Goal: Task Accomplishment & Management: Use online tool/utility

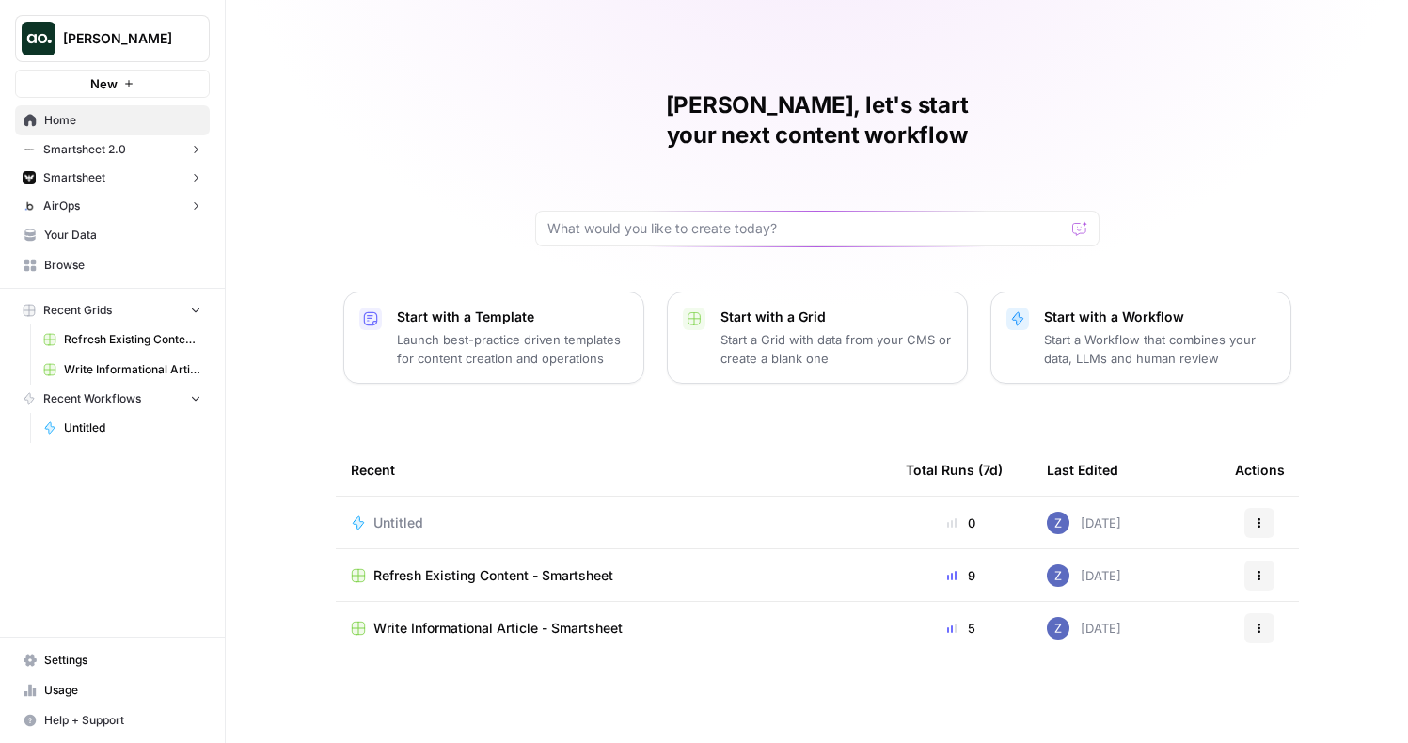
click at [120, 231] on span "Your Data" at bounding box center [122, 235] width 157 height 17
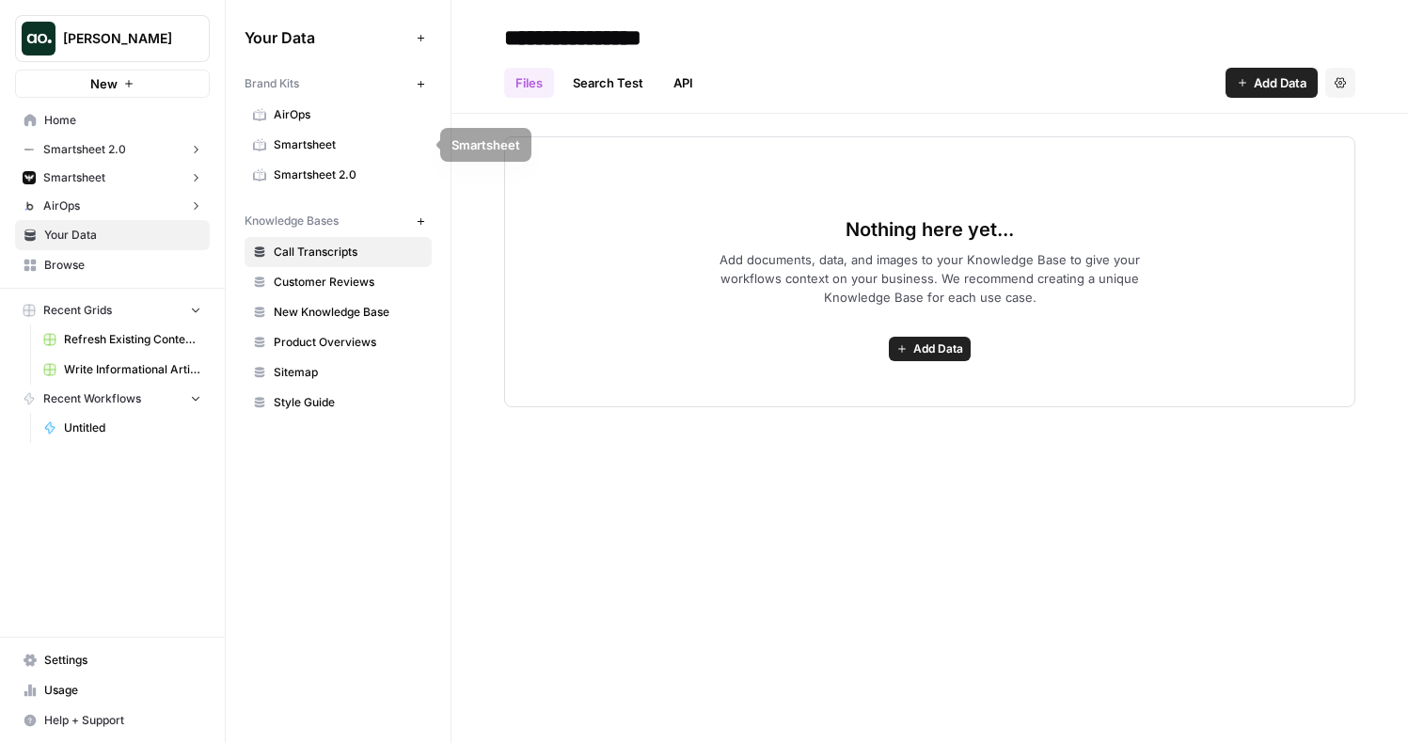
click at [335, 112] on span "AirOps" at bounding box center [349, 114] width 150 height 17
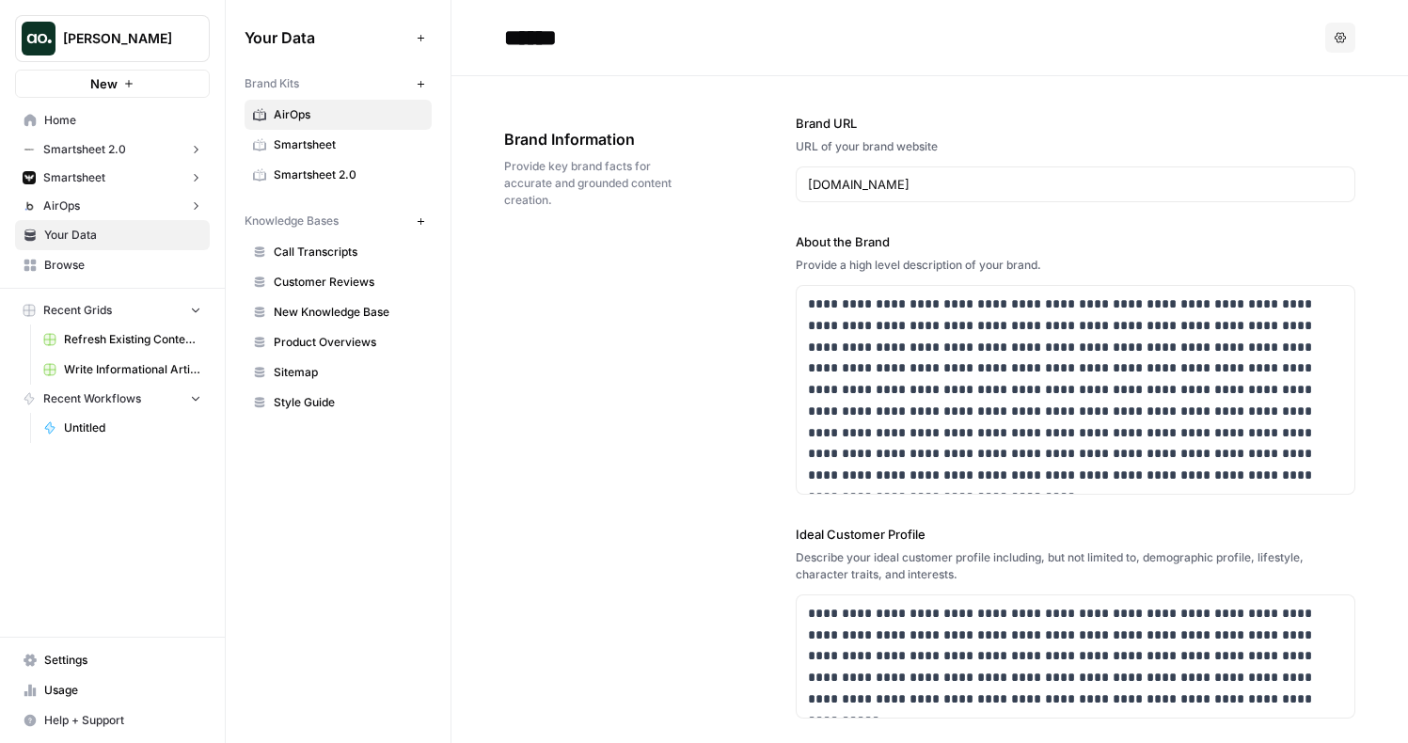
click at [926, 203] on div "**********" at bounding box center [1076, 632] width 560 height 1113
click at [896, 183] on input "[DOMAIN_NAME]" at bounding box center [1075, 184] width 535 height 19
paste input "[DOMAIN_NAME]"
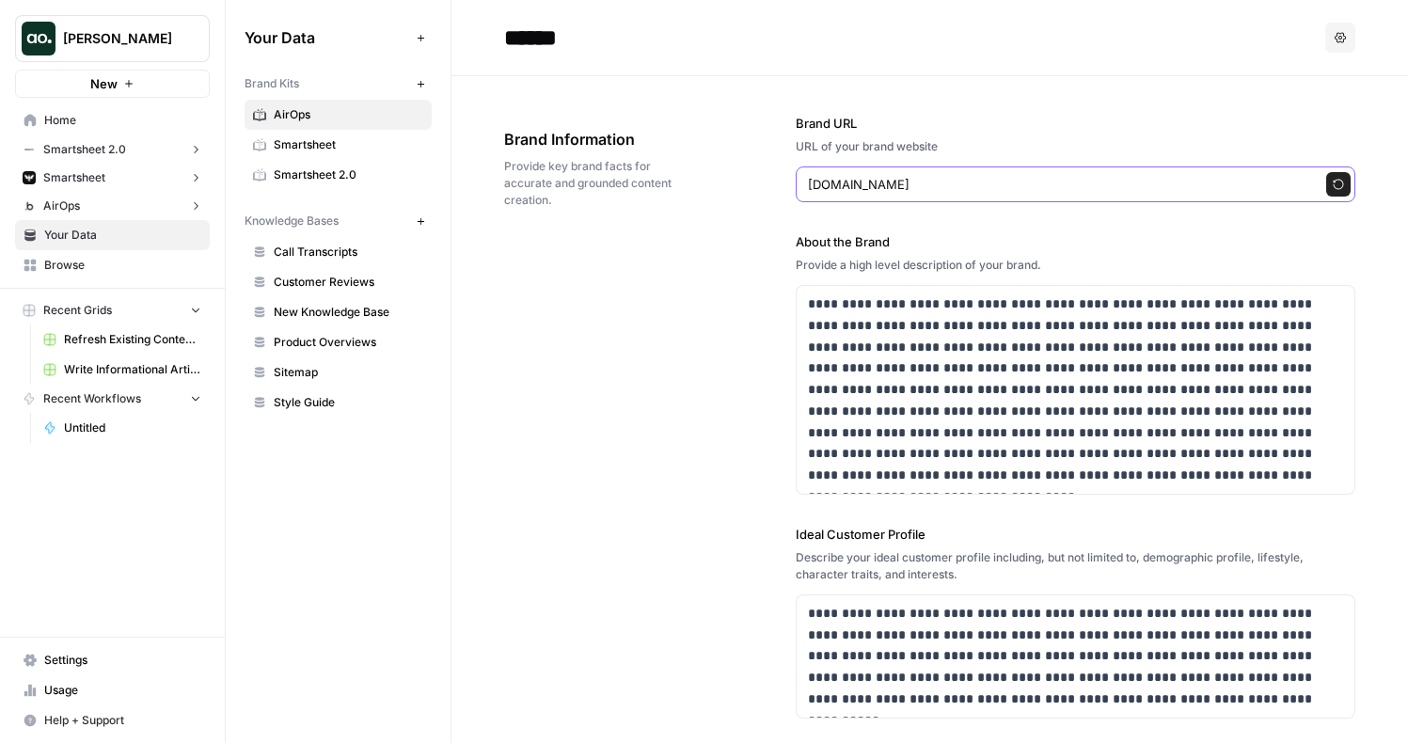
type input "[DOMAIN_NAME]"
click at [1338, 182] on icon "button" at bounding box center [1338, 184] width 11 height 11
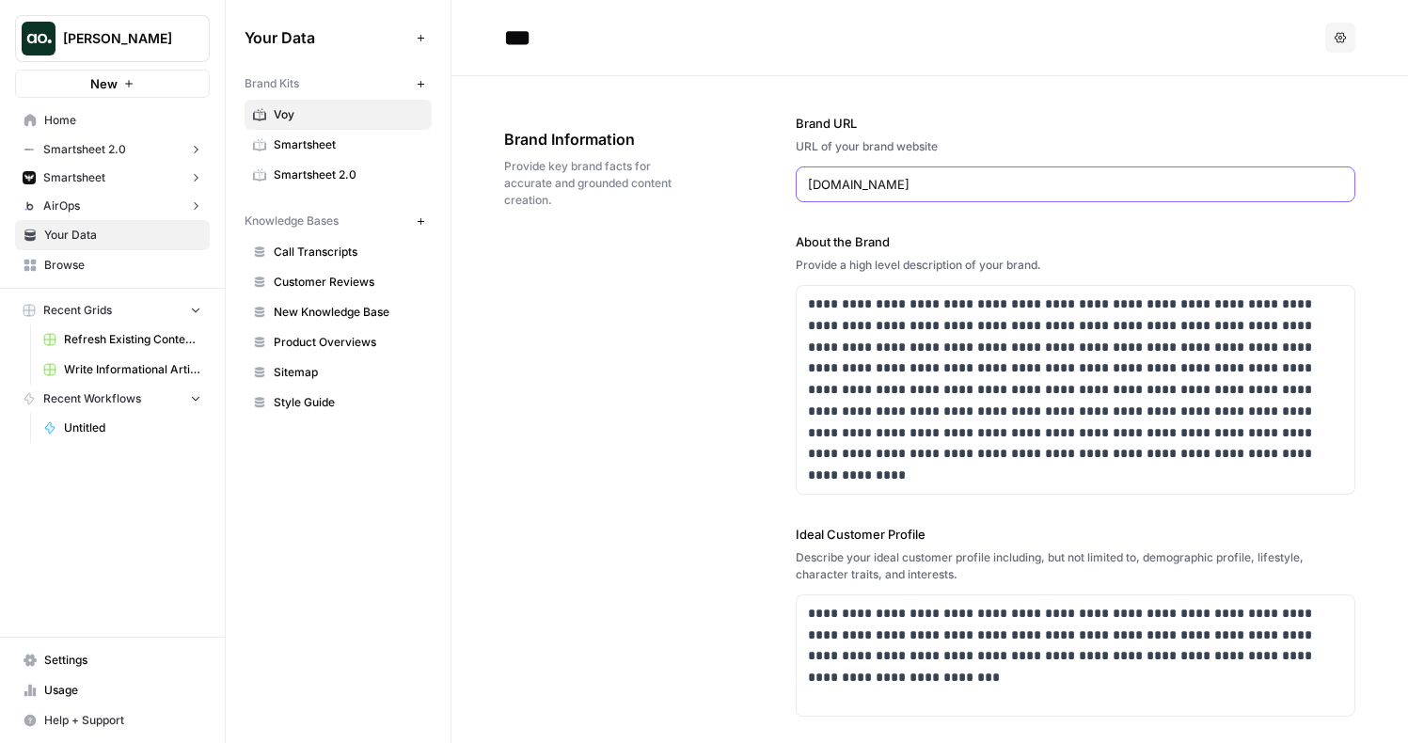
type input "***"
type input "Start your personalised weight loss programme"
type input "[URL][DOMAIN_NAME]"
type input "[URL][DOMAIN_NAME][PERSON_NAME]"
type input "# [PERSON_NAME]'s success story: how [PERSON_NAME] lost 40lbs with Voy"
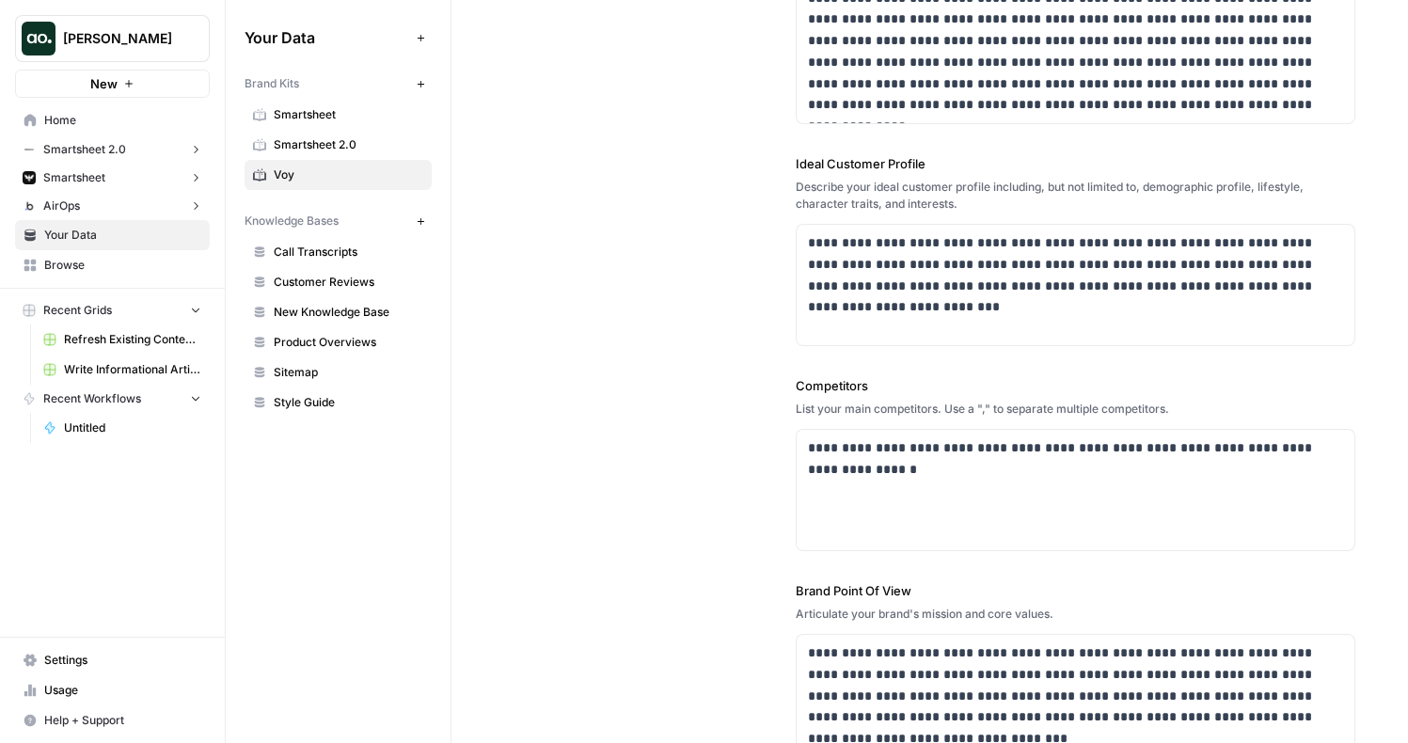
scroll to position [542, 0]
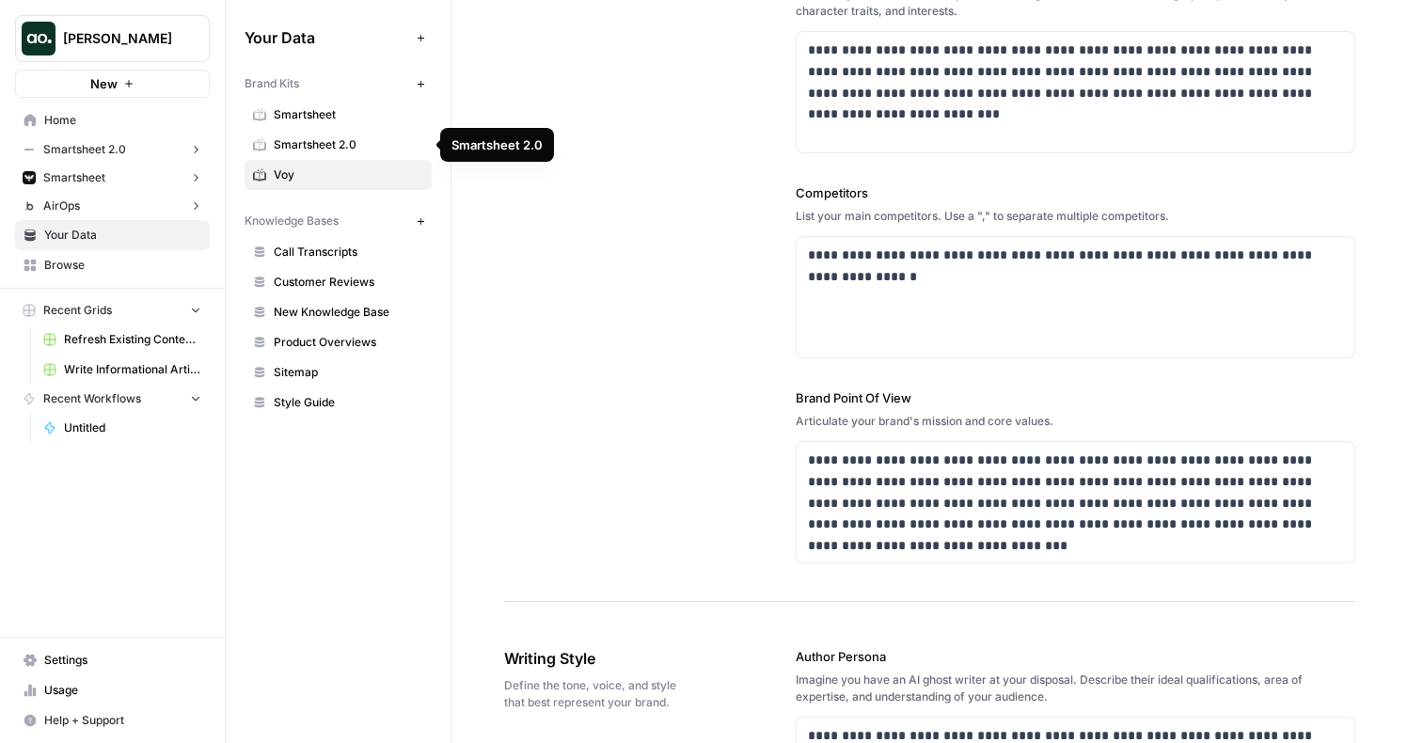
click at [334, 142] on span "Smartsheet 2.0" at bounding box center [349, 144] width 150 height 17
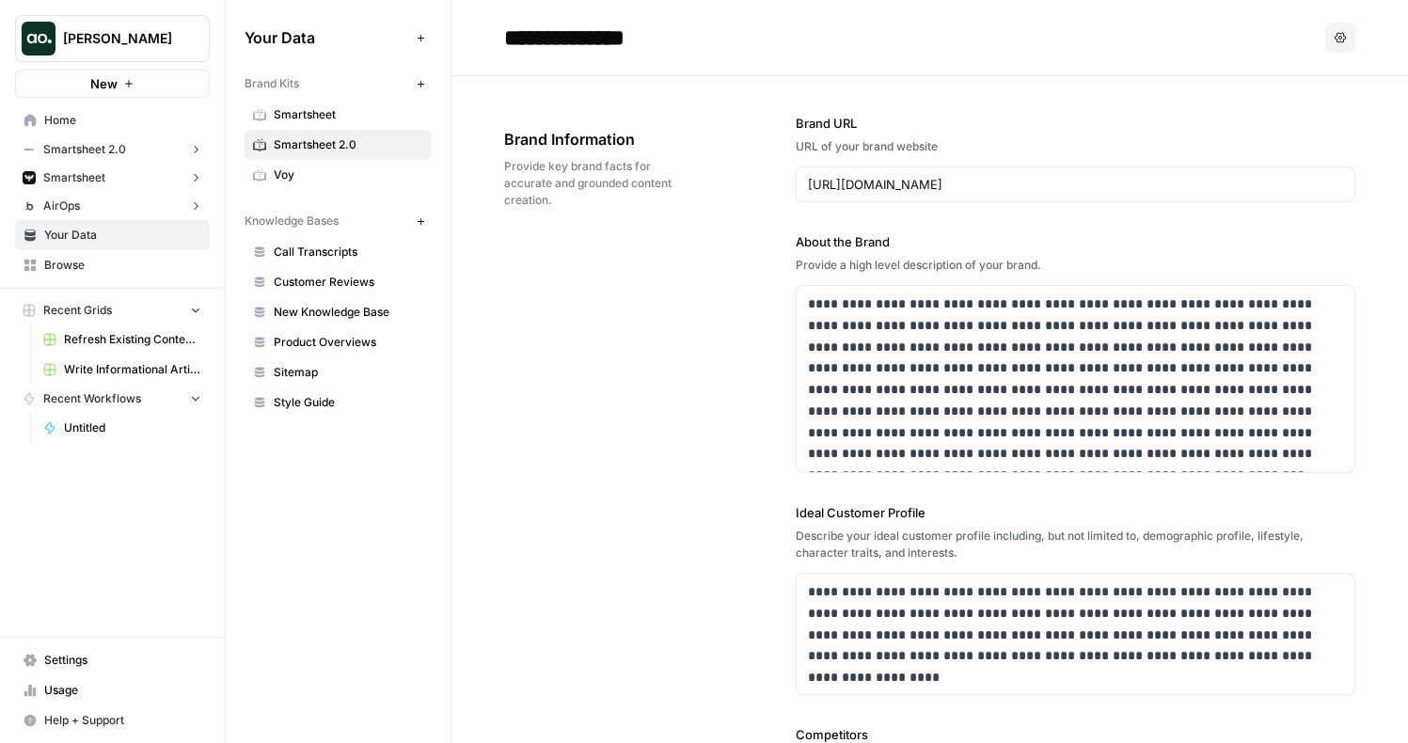
click at [1337, 40] on icon "button" at bounding box center [1340, 37] width 11 height 10
click at [1294, 124] on span "Delete" at bounding box center [1302, 124] width 60 height 19
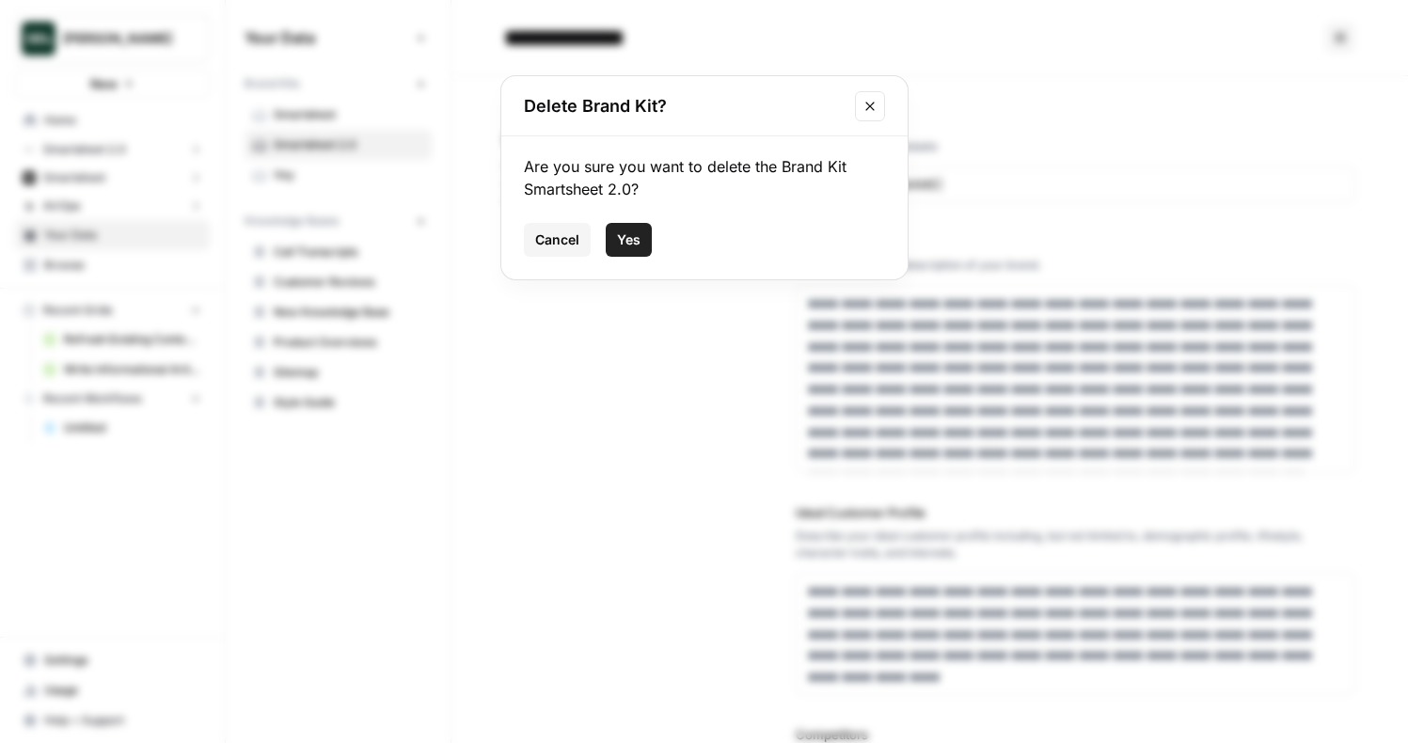
click at [638, 256] on button "Yes" at bounding box center [629, 240] width 46 height 34
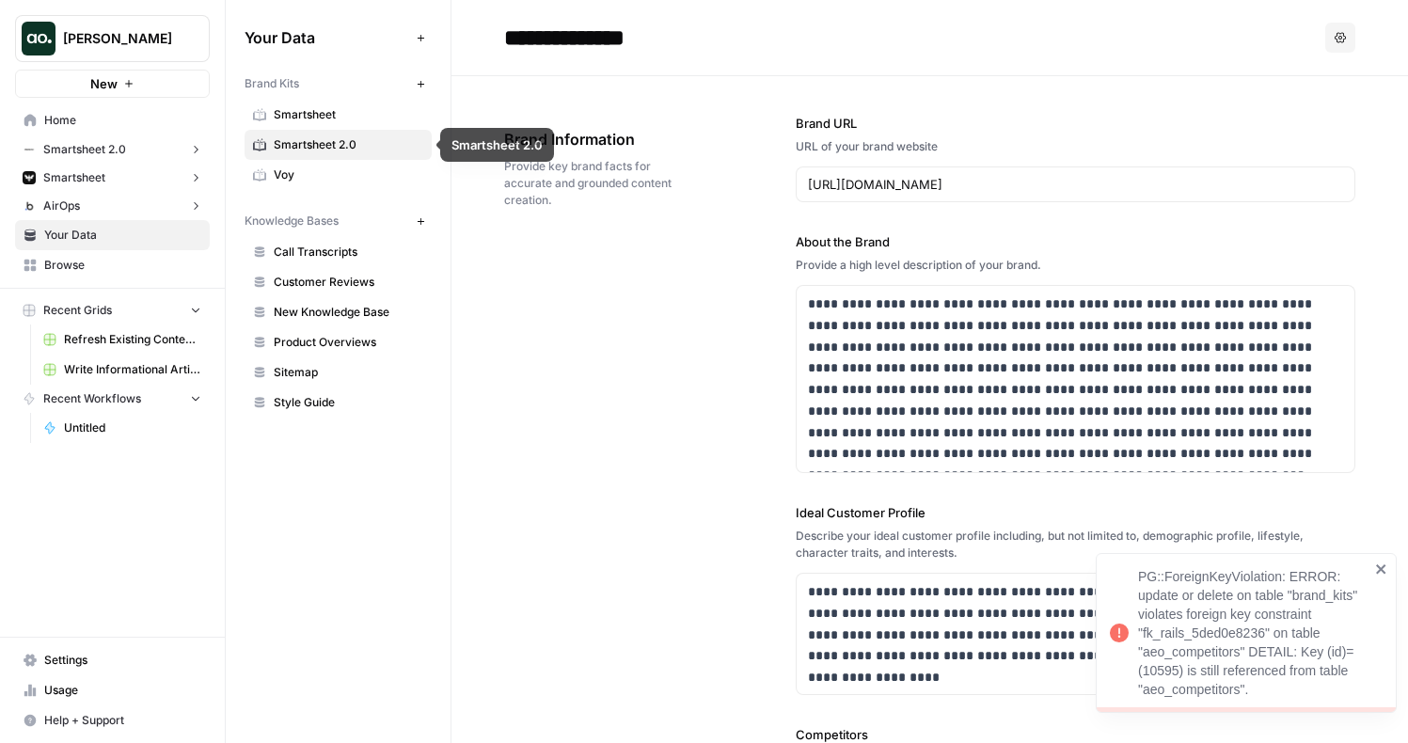
click at [347, 144] on span "Smartsheet 2.0" at bounding box center [349, 144] width 150 height 17
click at [620, 45] on input "**********" at bounding box center [647, 38] width 301 height 38
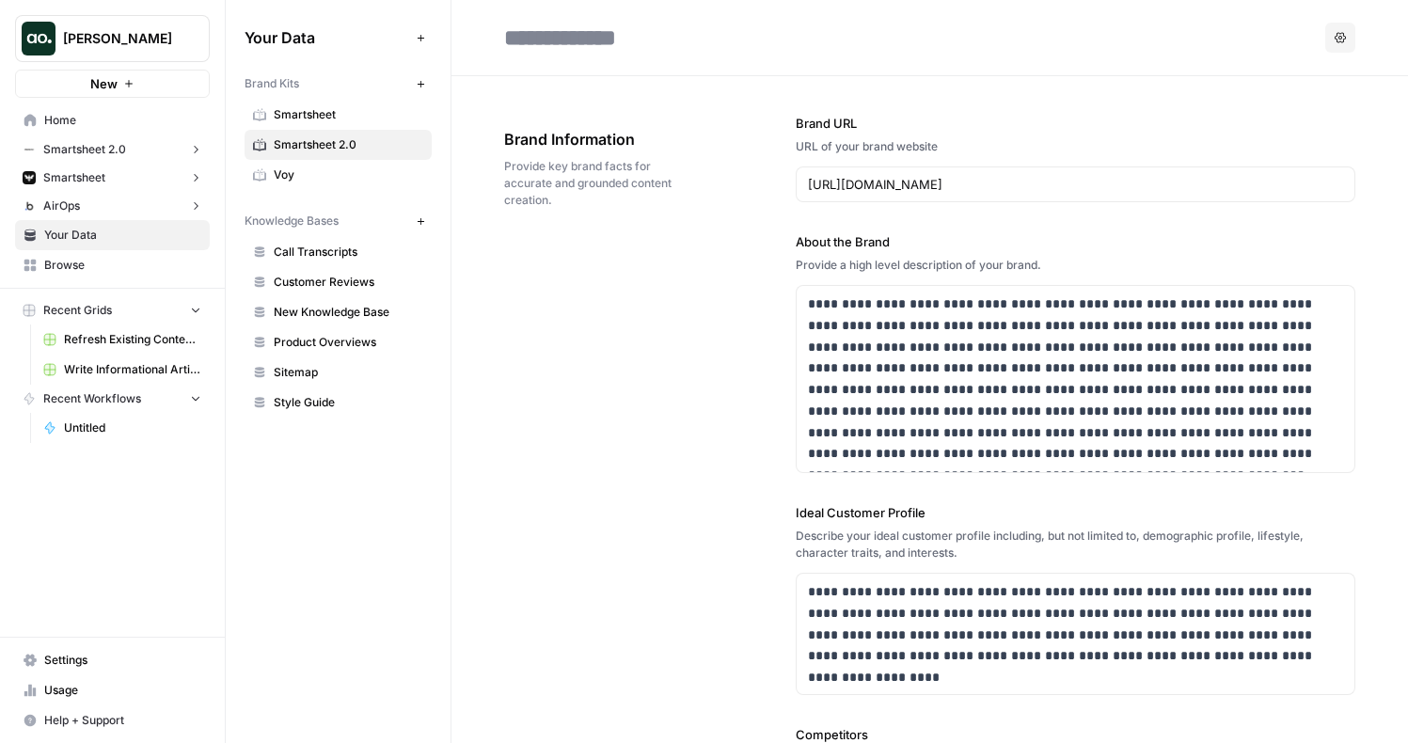
click at [121, 238] on span "Your Data" at bounding box center [122, 235] width 157 height 17
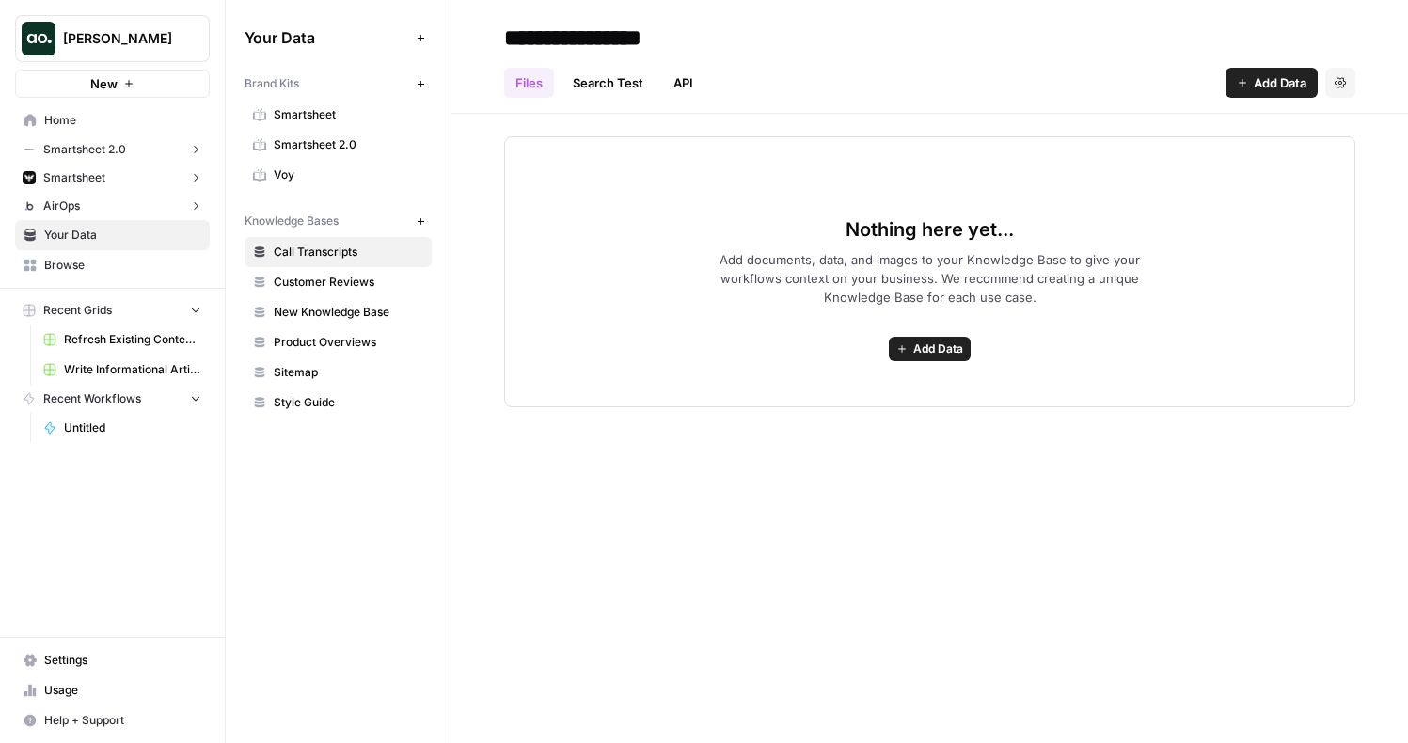
click at [107, 339] on span "Refresh Existing Content - Smartsheet" at bounding box center [132, 339] width 137 height 17
click at [87, 262] on span "Browse" at bounding box center [122, 265] width 157 height 17
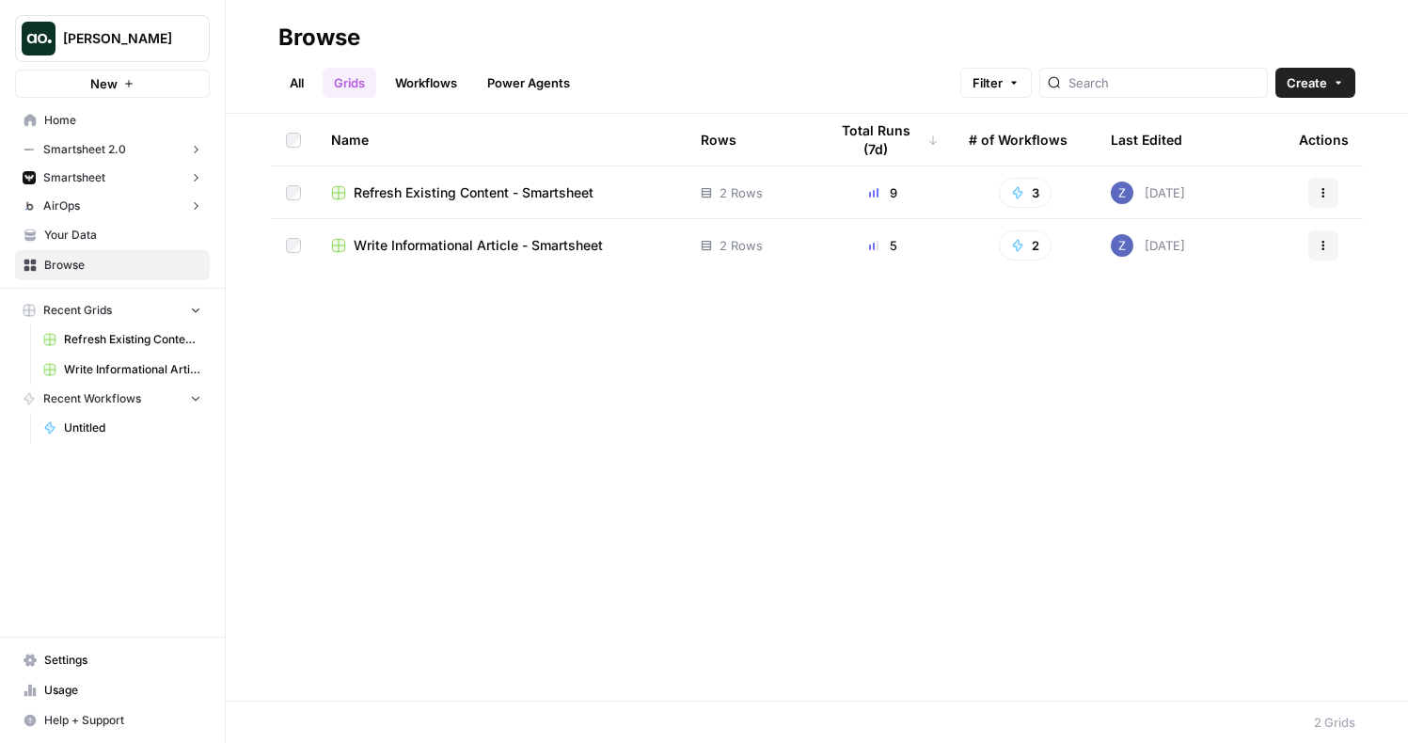
click at [143, 83] on button "New" at bounding box center [112, 84] width 195 height 28
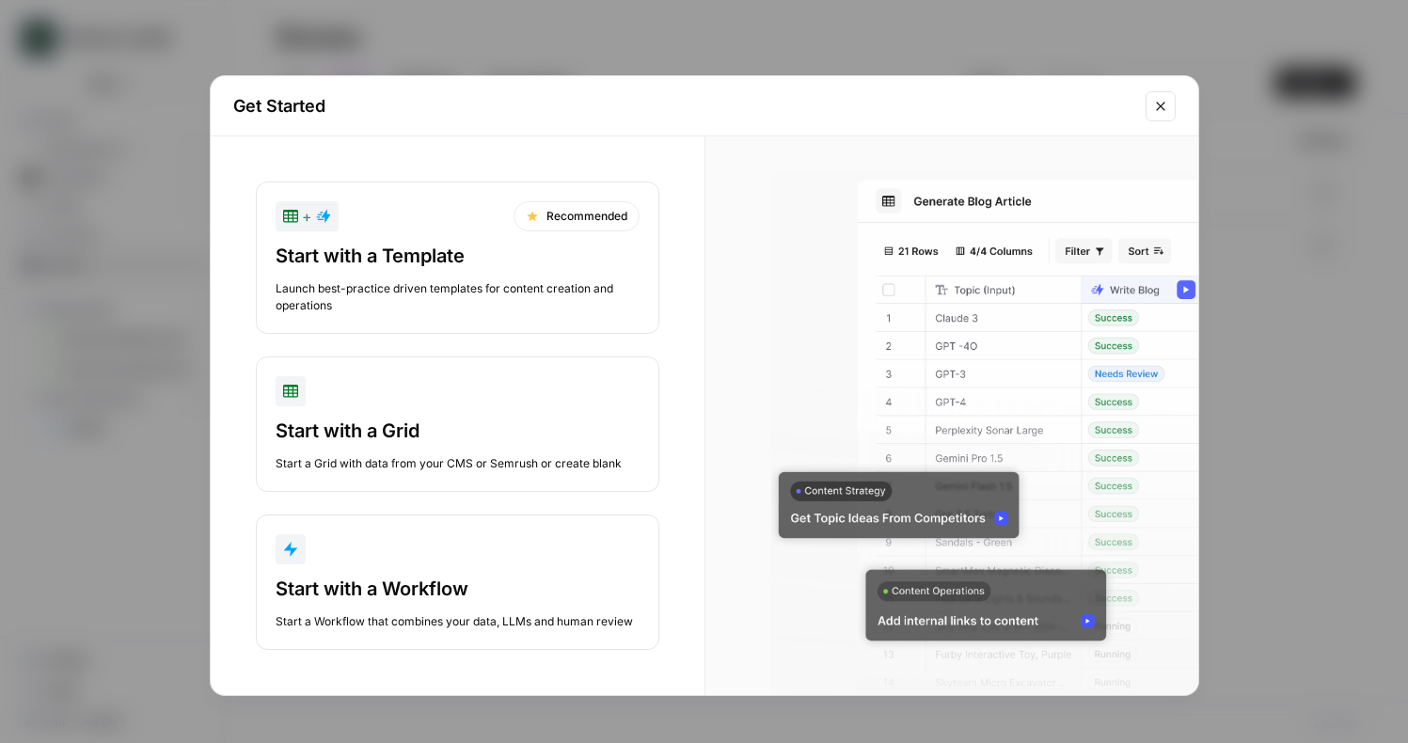
click at [432, 274] on div "Start with a Template Launch best-practice driven templates for content creatio…" at bounding box center [458, 278] width 364 height 71
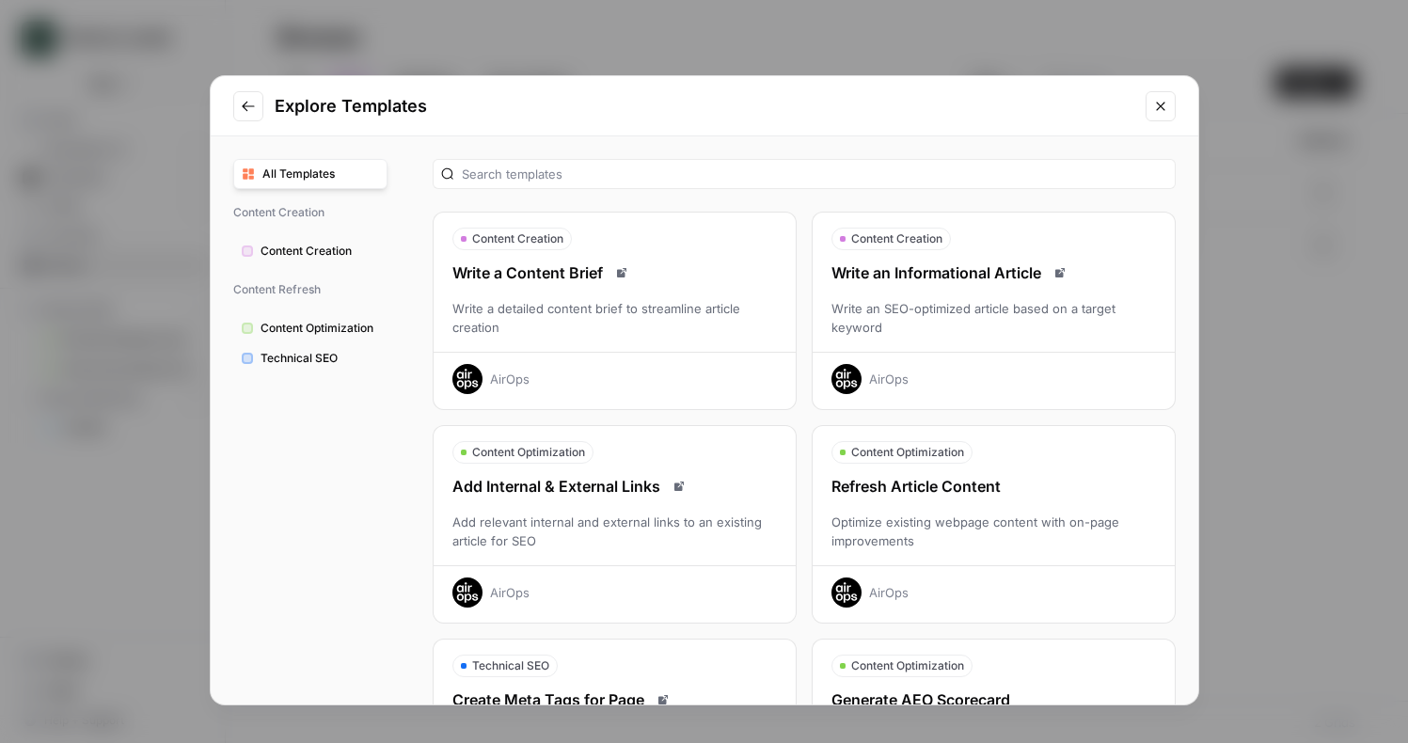
click at [953, 283] on div "Write an Informational Article" at bounding box center [994, 273] width 362 height 23
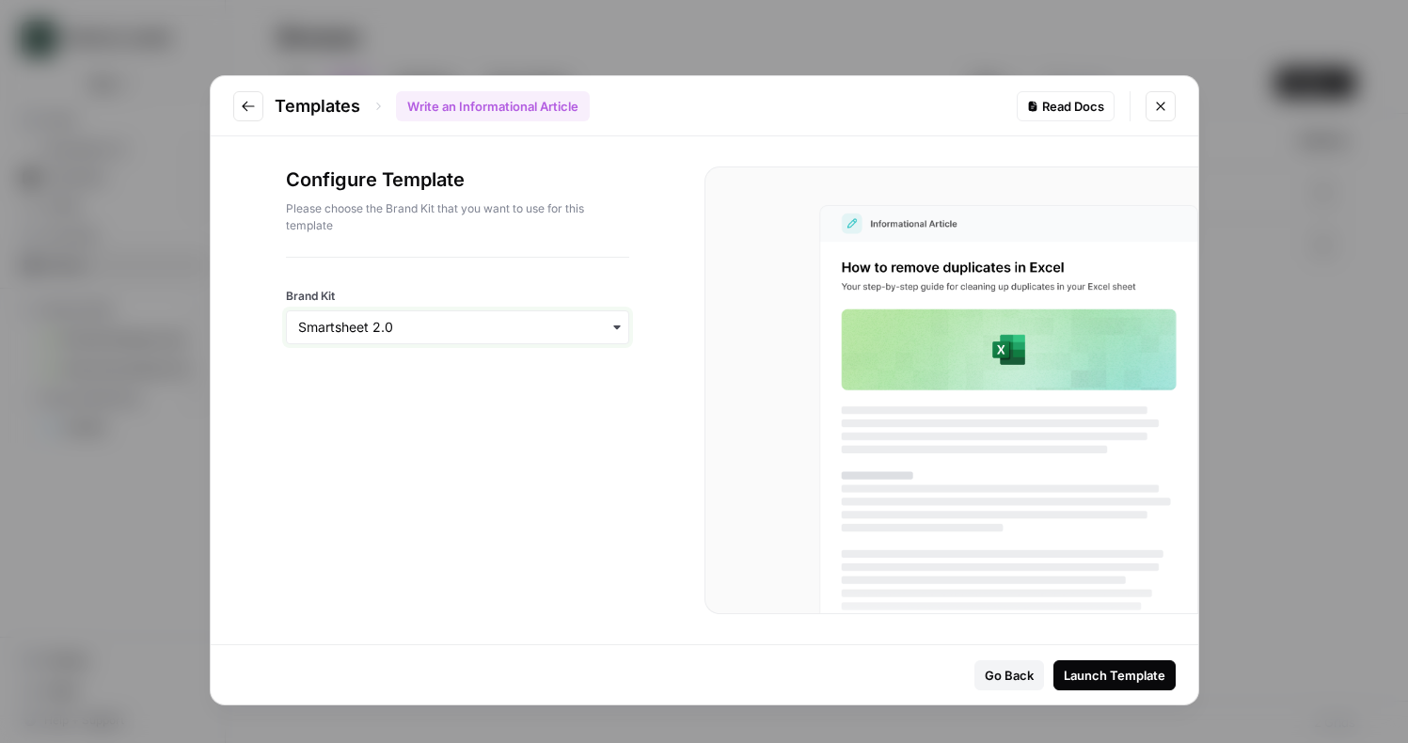
click at [505, 331] on input "Brand Kit" at bounding box center [457, 327] width 319 height 19
click at [431, 448] on div "Voy" at bounding box center [457, 450] width 341 height 36
click at [1106, 680] on div "Launch Template" at bounding box center [1115, 675] width 102 height 19
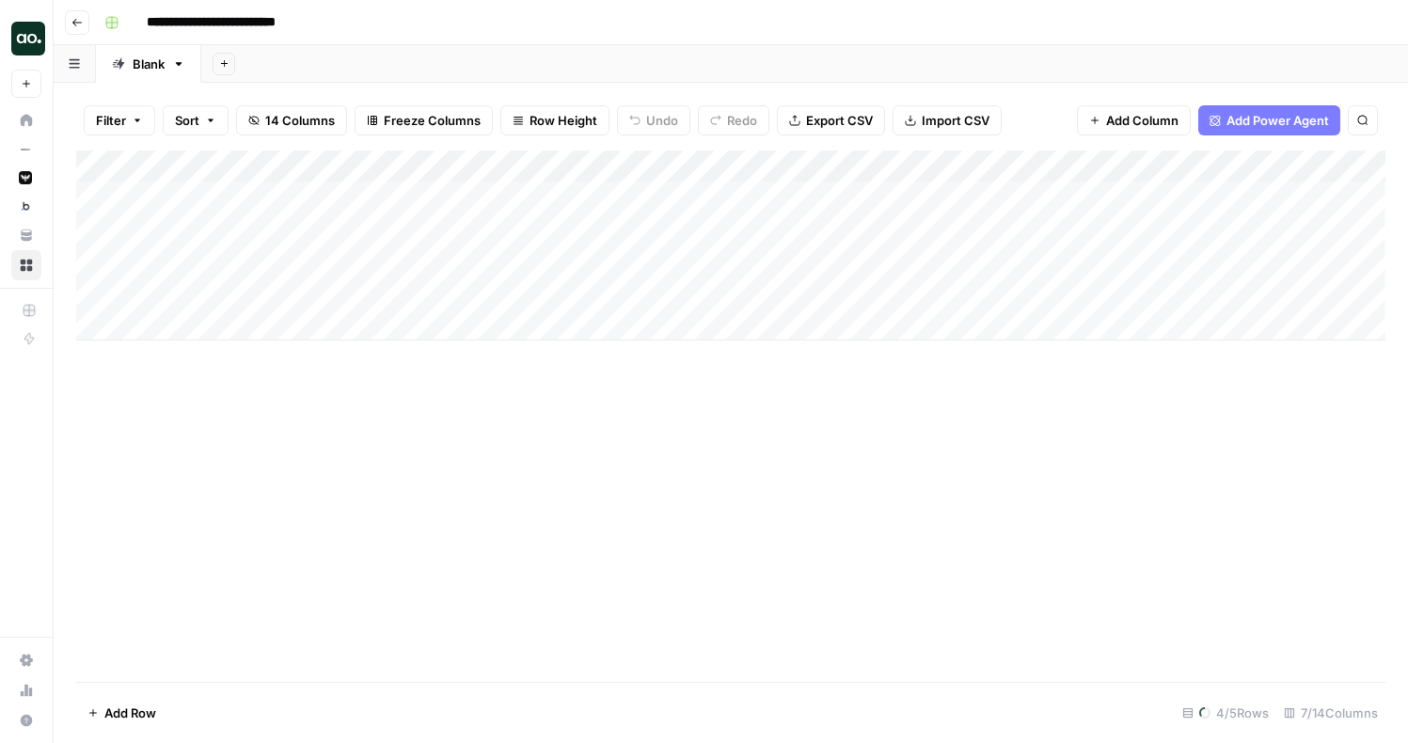
click at [315, 20] on input "**********" at bounding box center [230, 23] width 184 height 30
type input "**********"
click at [457, 24] on div "**********" at bounding box center [743, 23] width 1293 height 30
click at [533, 196] on div "Add Column" at bounding box center [730, 246] width 1309 height 190
click at [665, 194] on div "Add Column" at bounding box center [730, 246] width 1309 height 190
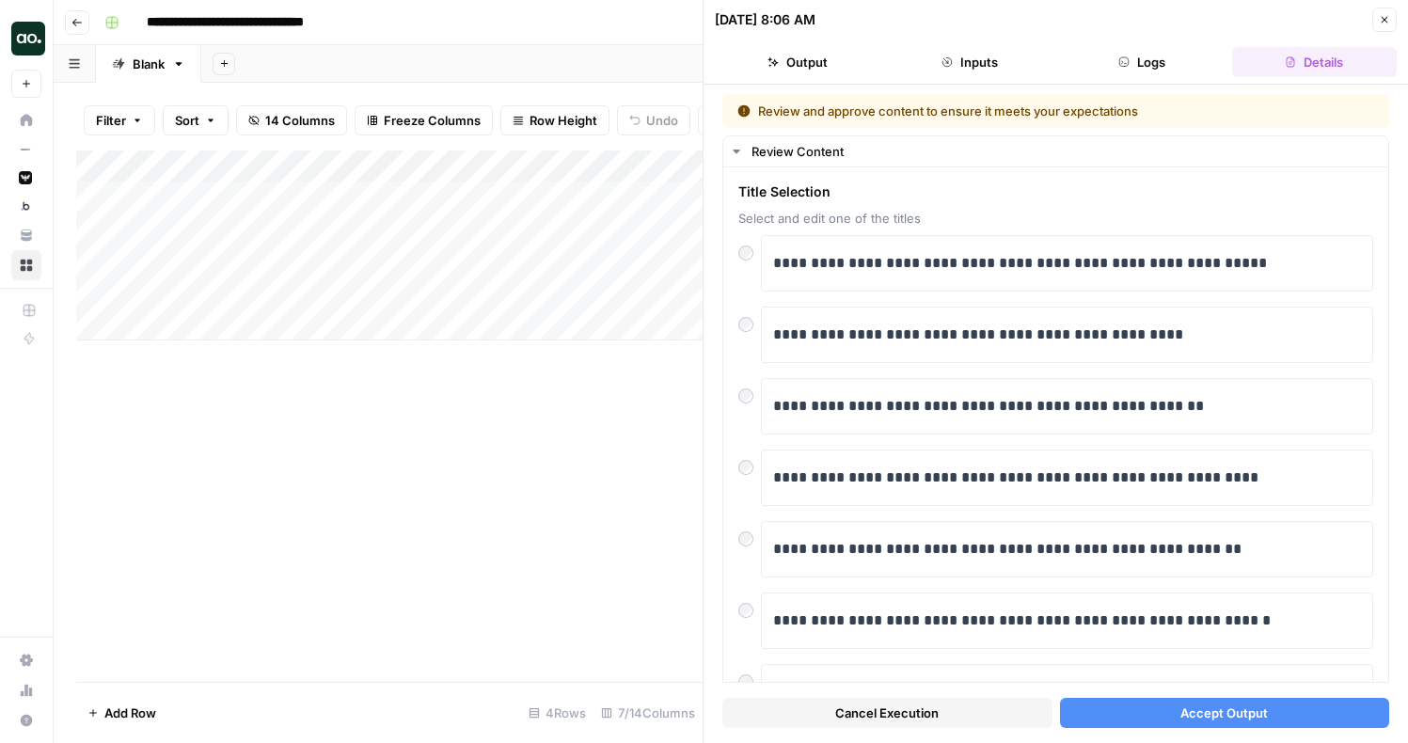
click at [1153, 706] on button "Accept Output" at bounding box center [1225, 713] width 330 height 30
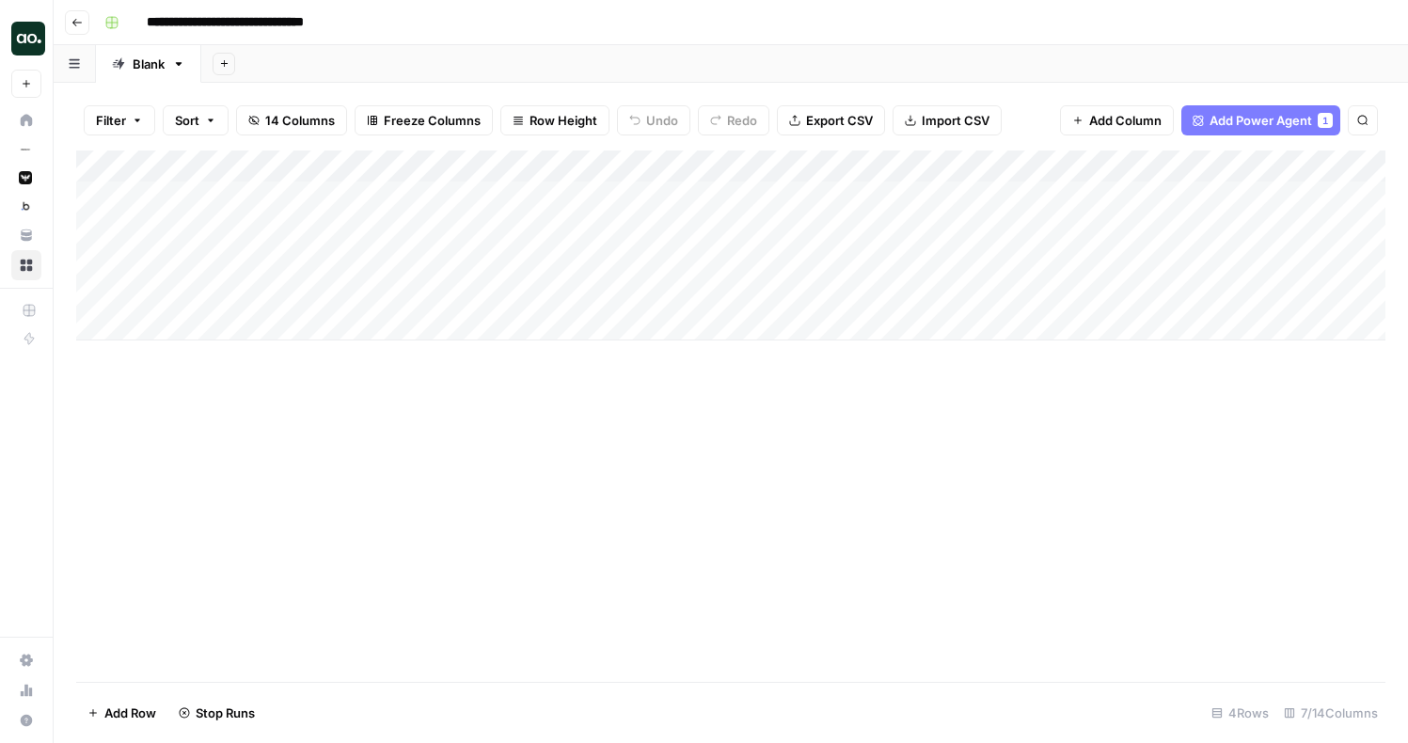
click at [527, 227] on div "Add Column" at bounding box center [730, 246] width 1309 height 190
click at [971, 196] on div "Add Column" at bounding box center [730, 246] width 1309 height 190
click at [527, 221] on div "Add Column" at bounding box center [730, 246] width 1309 height 190
click at [576, 230] on div "Add Column" at bounding box center [730, 246] width 1309 height 190
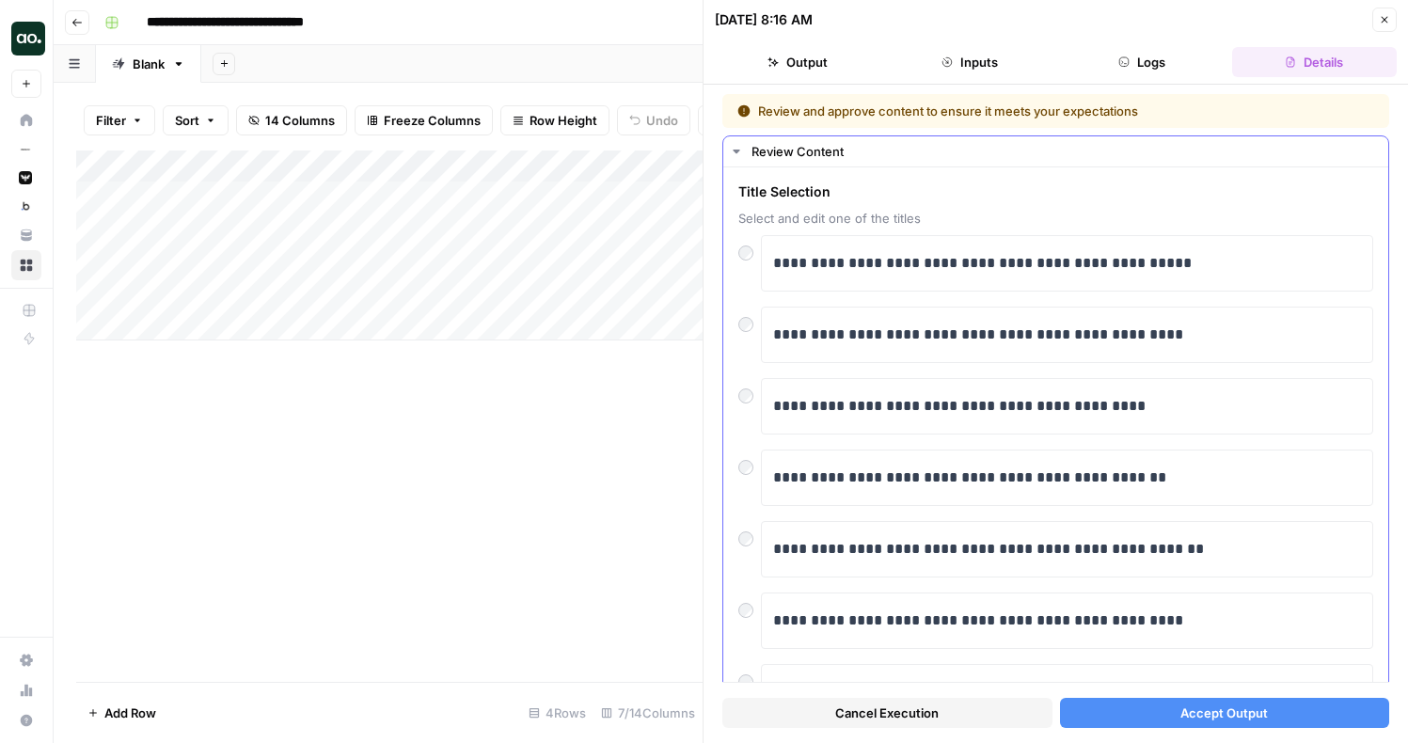
scroll to position [8, 0]
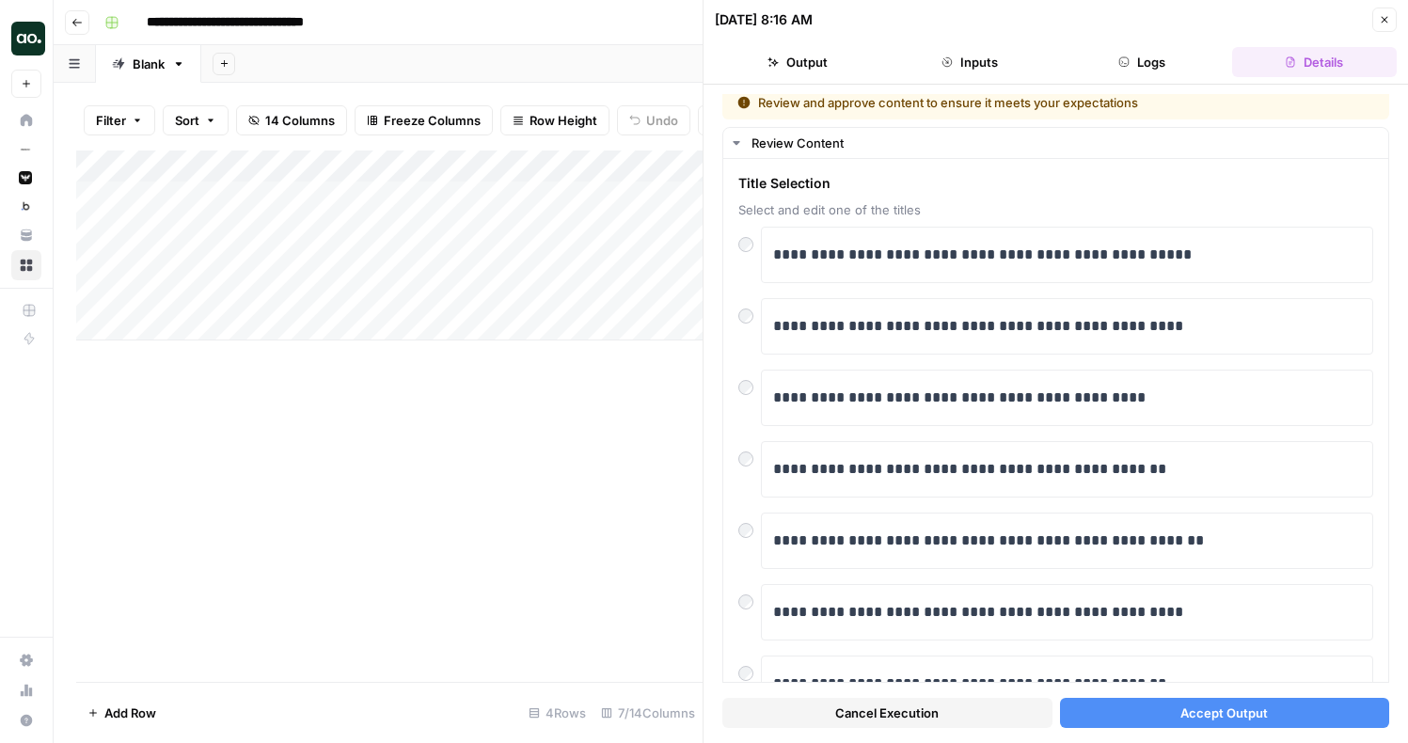
click at [1164, 710] on button "Accept Output" at bounding box center [1225, 713] width 330 height 30
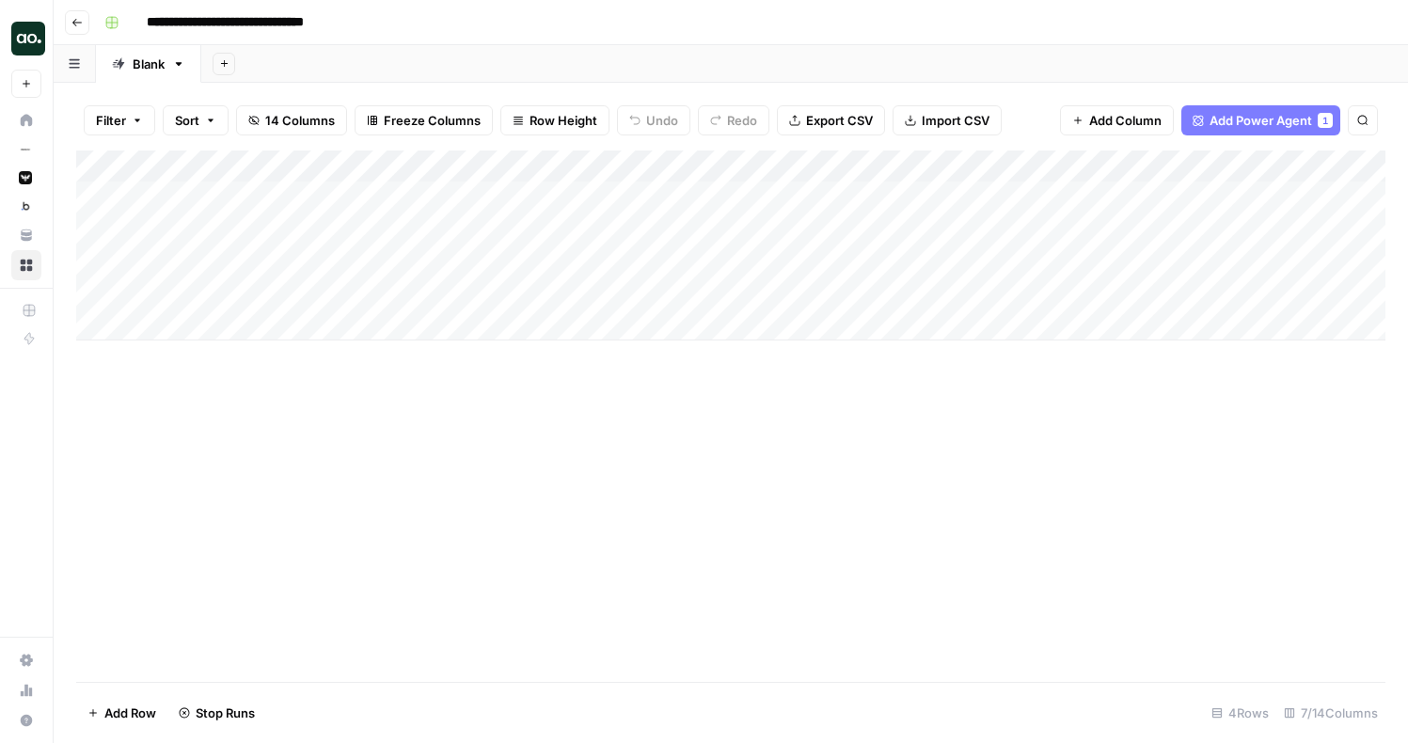
click at [526, 261] on div "Add Column" at bounding box center [730, 246] width 1309 height 190
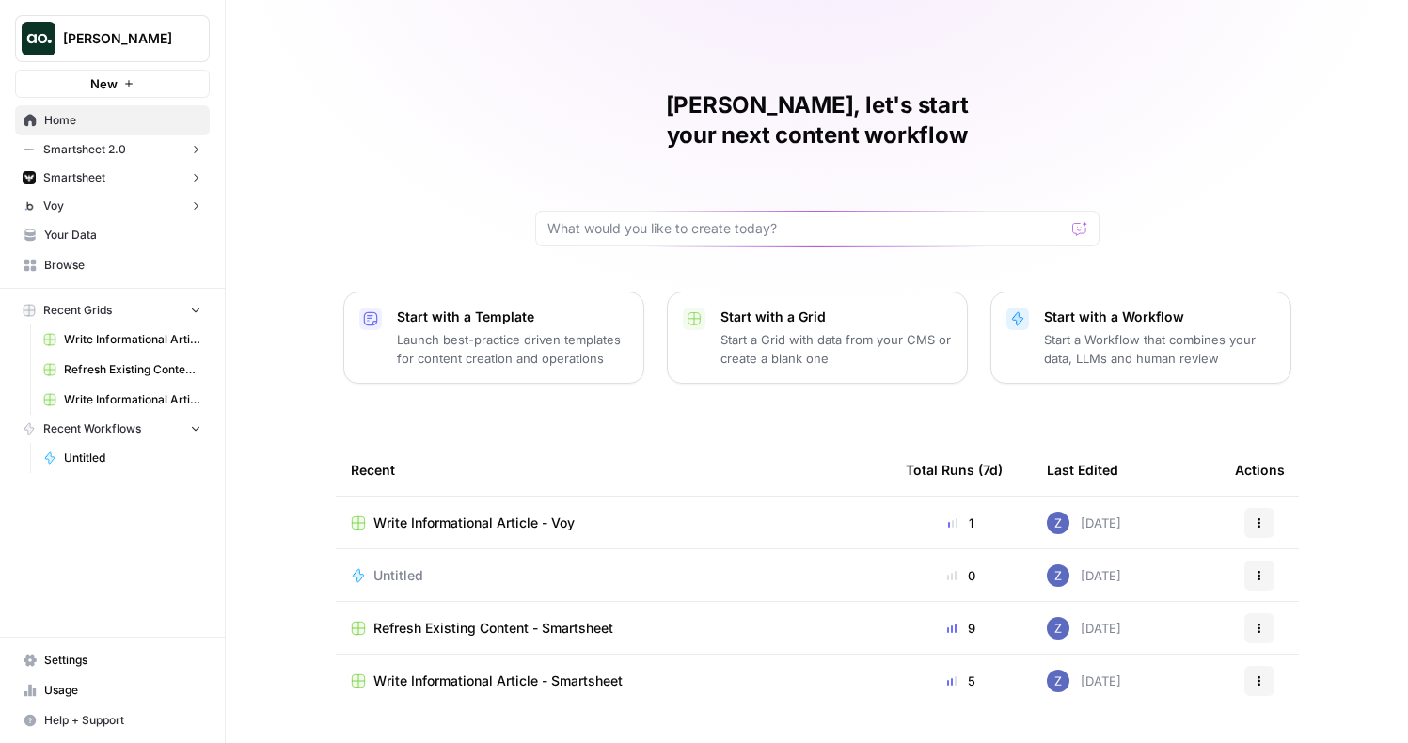
click at [120, 92] on button "New" at bounding box center [112, 84] width 195 height 28
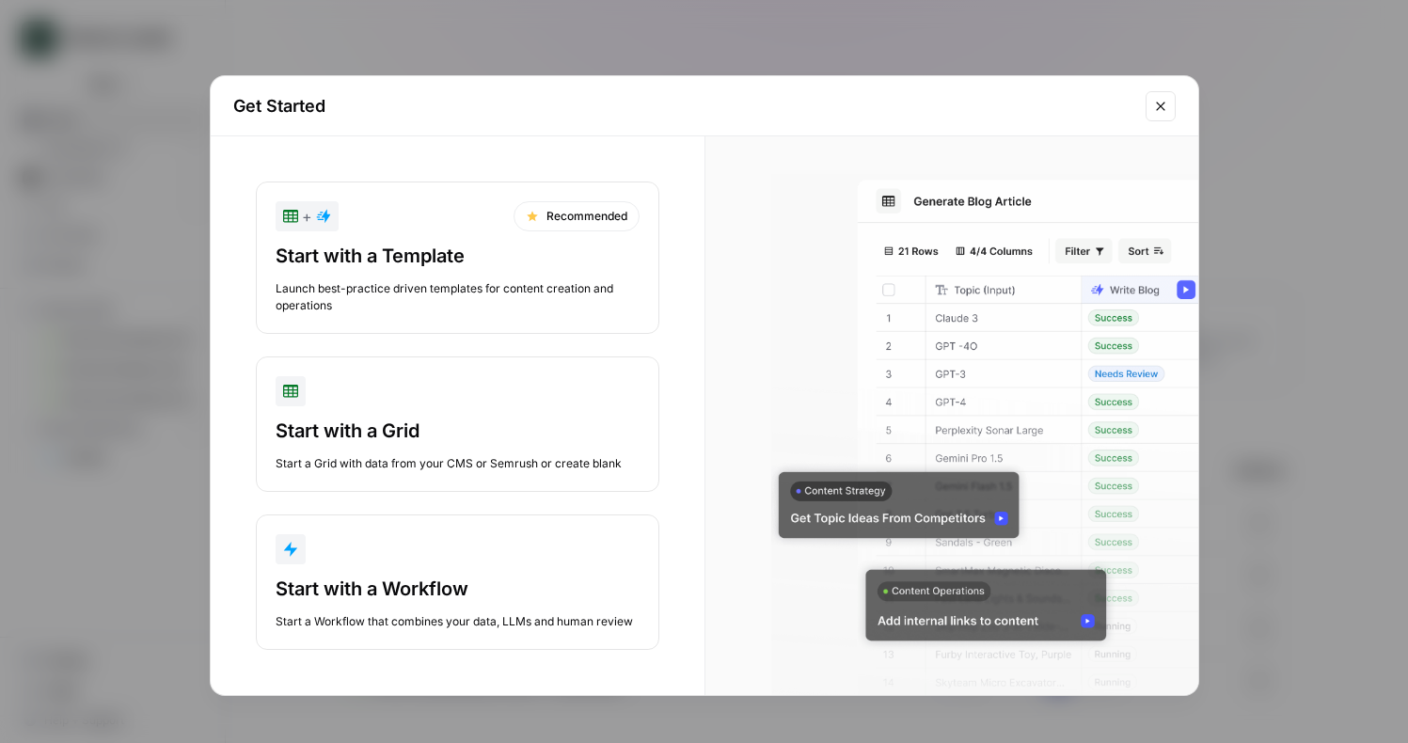
click at [530, 276] on div "Start with a Template Launch best-practice driven templates for content creatio…" at bounding box center [458, 278] width 364 height 71
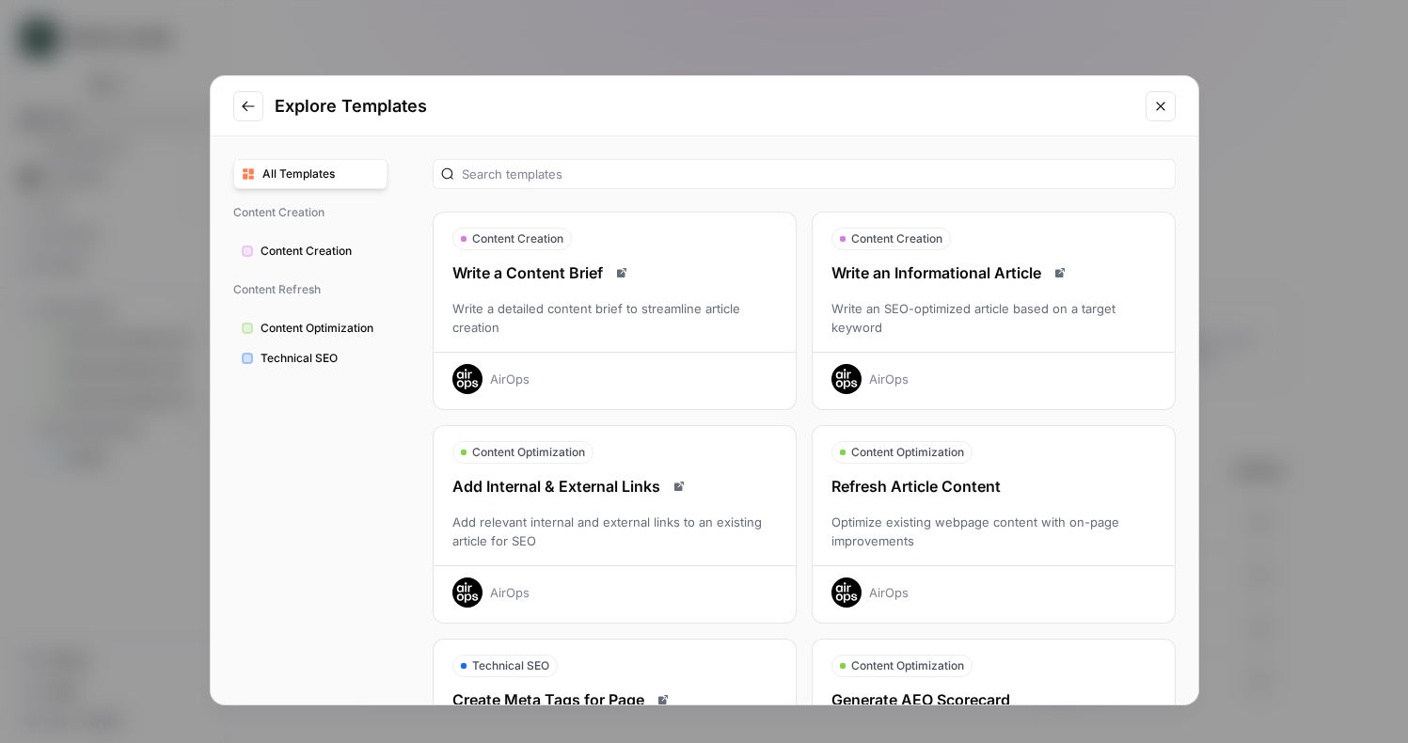
click at [898, 482] on div "Refresh Article Content" at bounding box center [994, 486] width 362 height 23
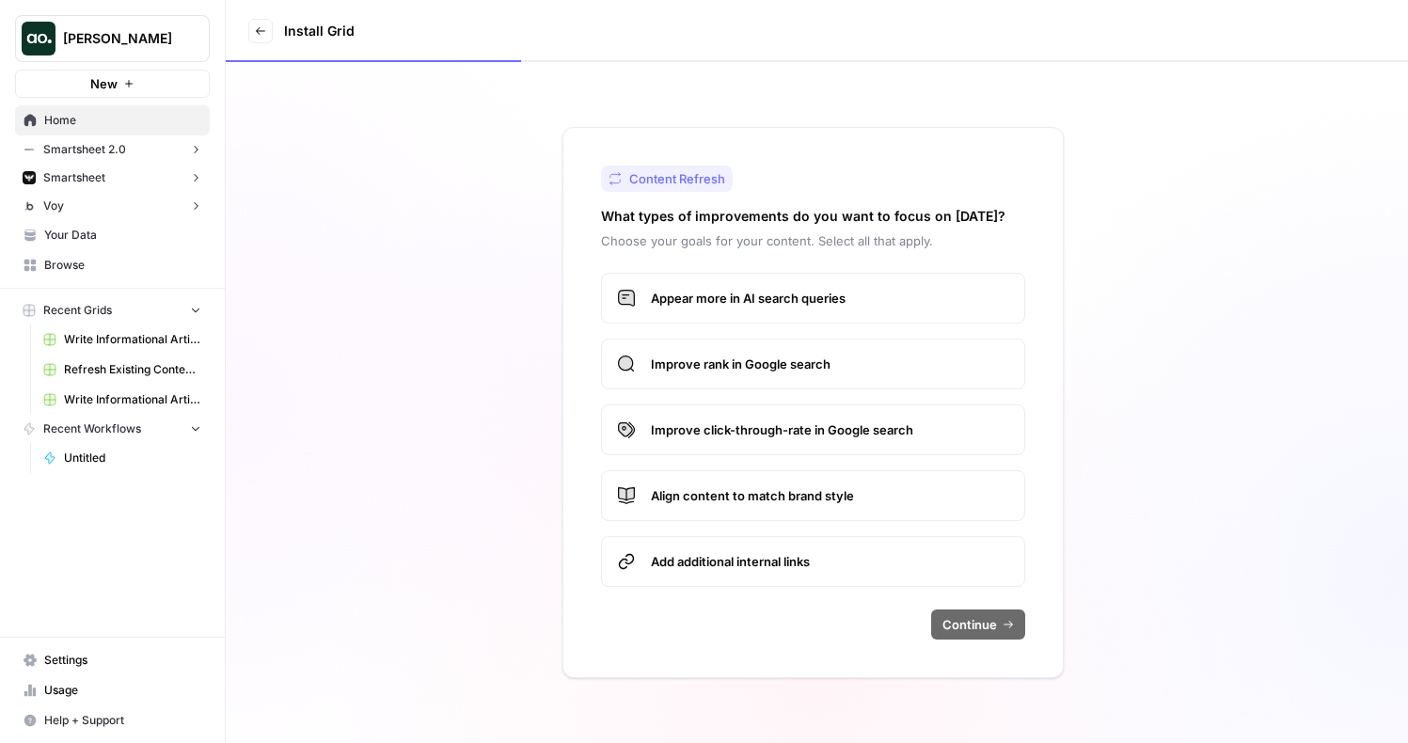
click at [783, 302] on span "Appear more in AI search queries" at bounding box center [830, 298] width 358 height 19
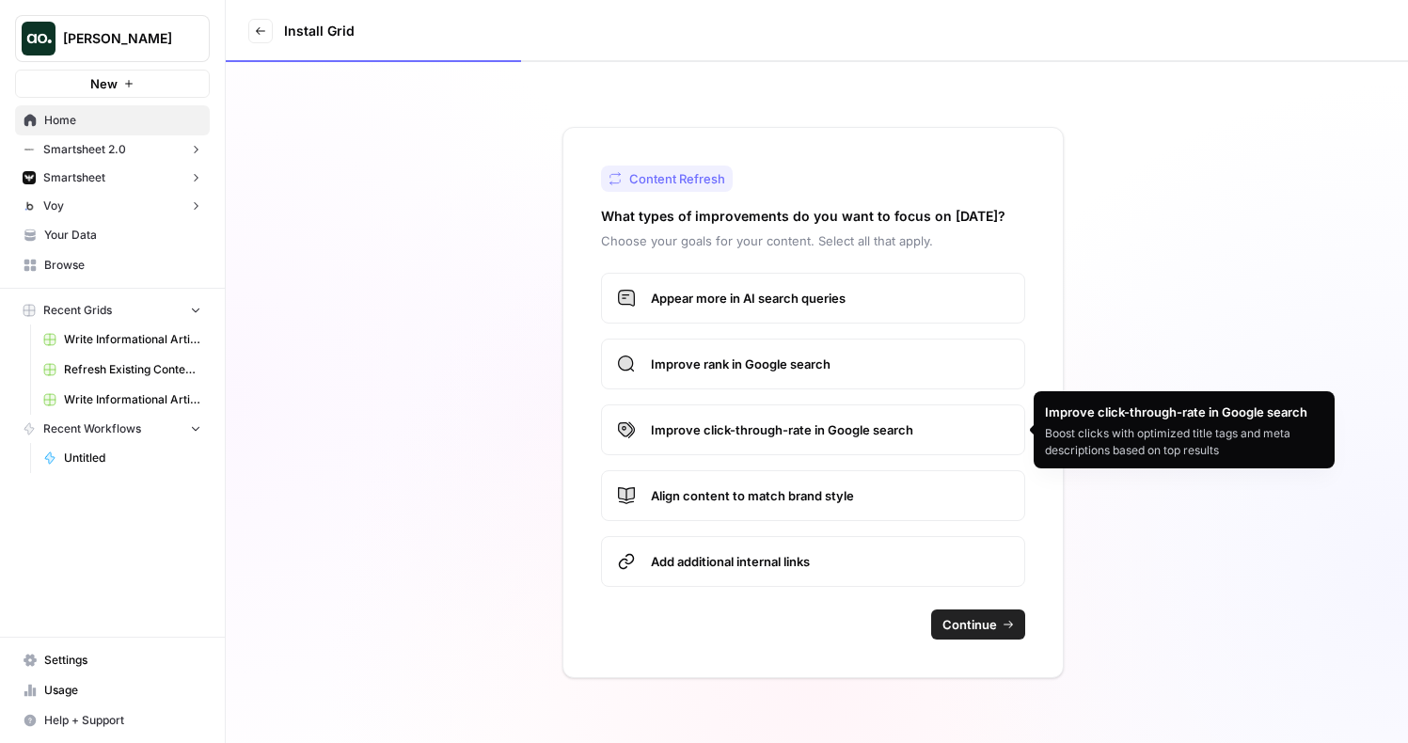
click at [795, 434] on span "Improve click-through-rate in Google search" at bounding box center [830, 429] width 358 height 19
click at [783, 565] on span "Add additional internal links" at bounding box center [830, 561] width 358 height 19
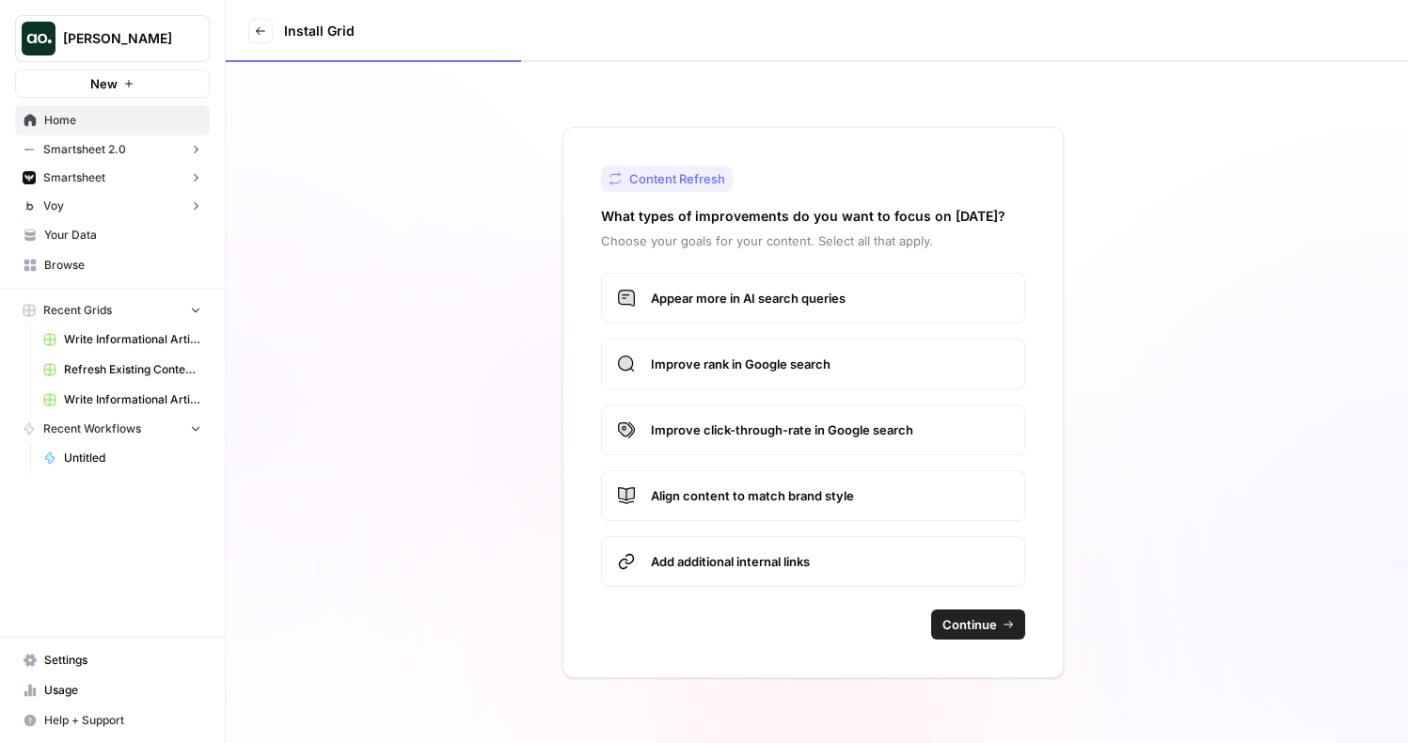
click at [828, 495] on span "Align content to match brand style" at bounding box center [830, 495] width 358 height 19
click at [979, 623] on span "Continue" at bounding box center [970, 624] width 55 height 19
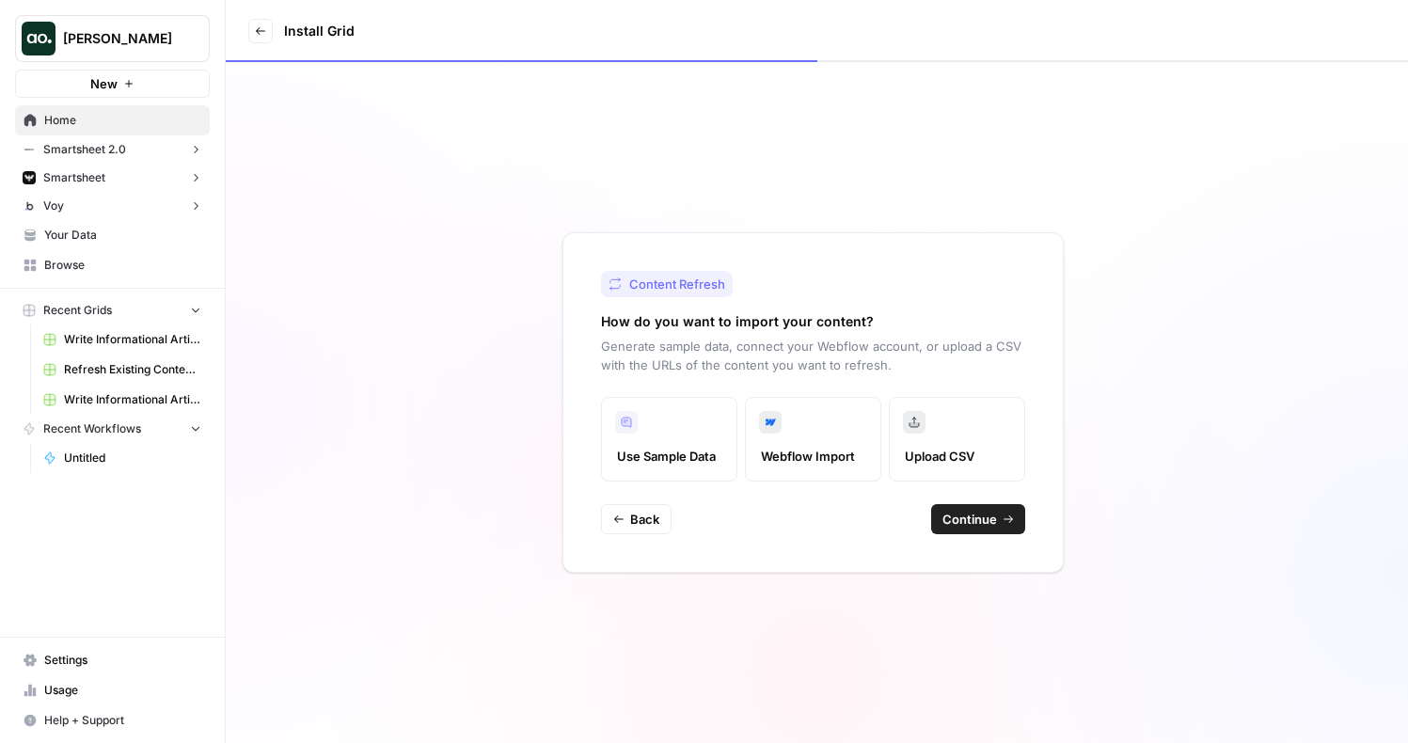
click at [971, 532] on button "Continue" at bounding box center [978, 519] width 94 height 30
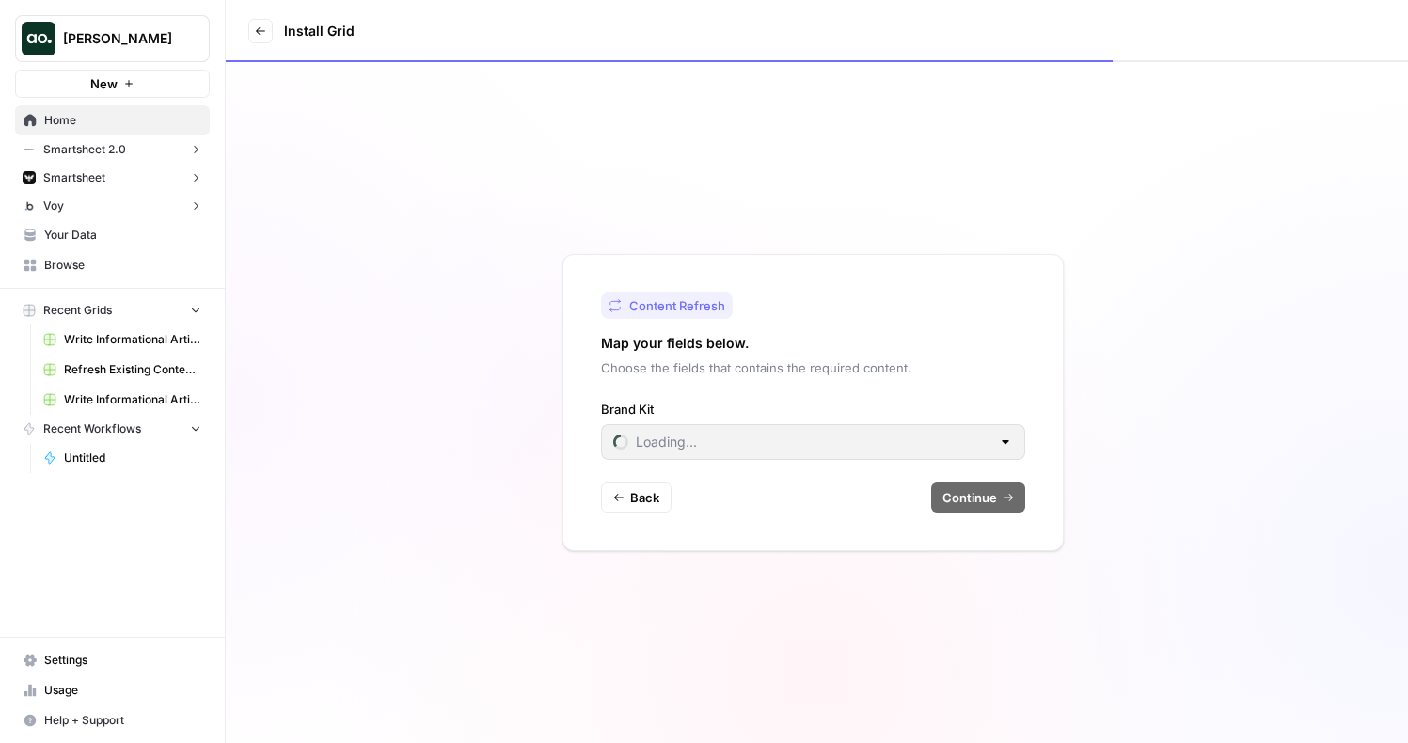
type input "Smartsheet"
click at [789, 443] on input "Brand Kit" at bounding box center [801, 442] width 377 height 19
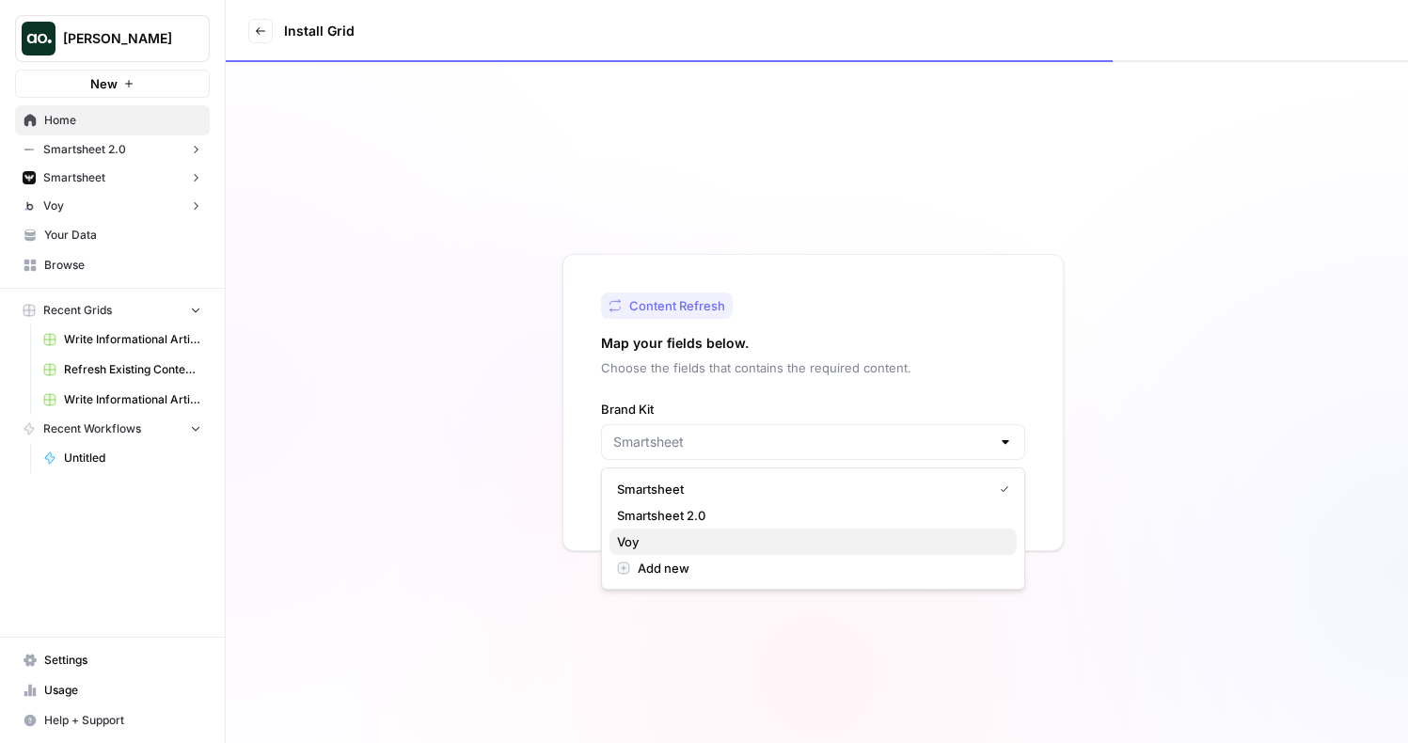
click at [743, 542] on span "Voy" at bounding box center [809, 541] width 385 height 19
type input "Voy"
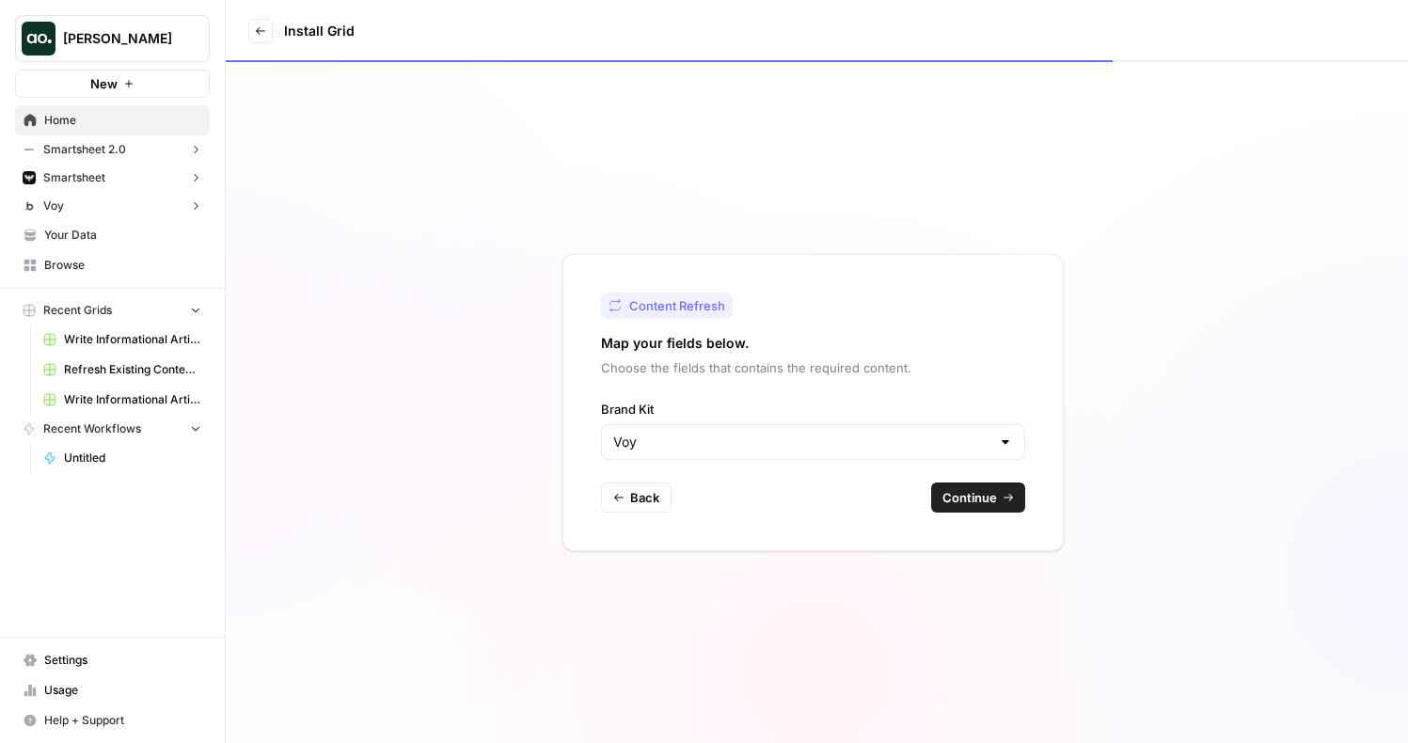
click at [978, 500] on span "Continue" at bounding box center [970, 497] width 55 height 19
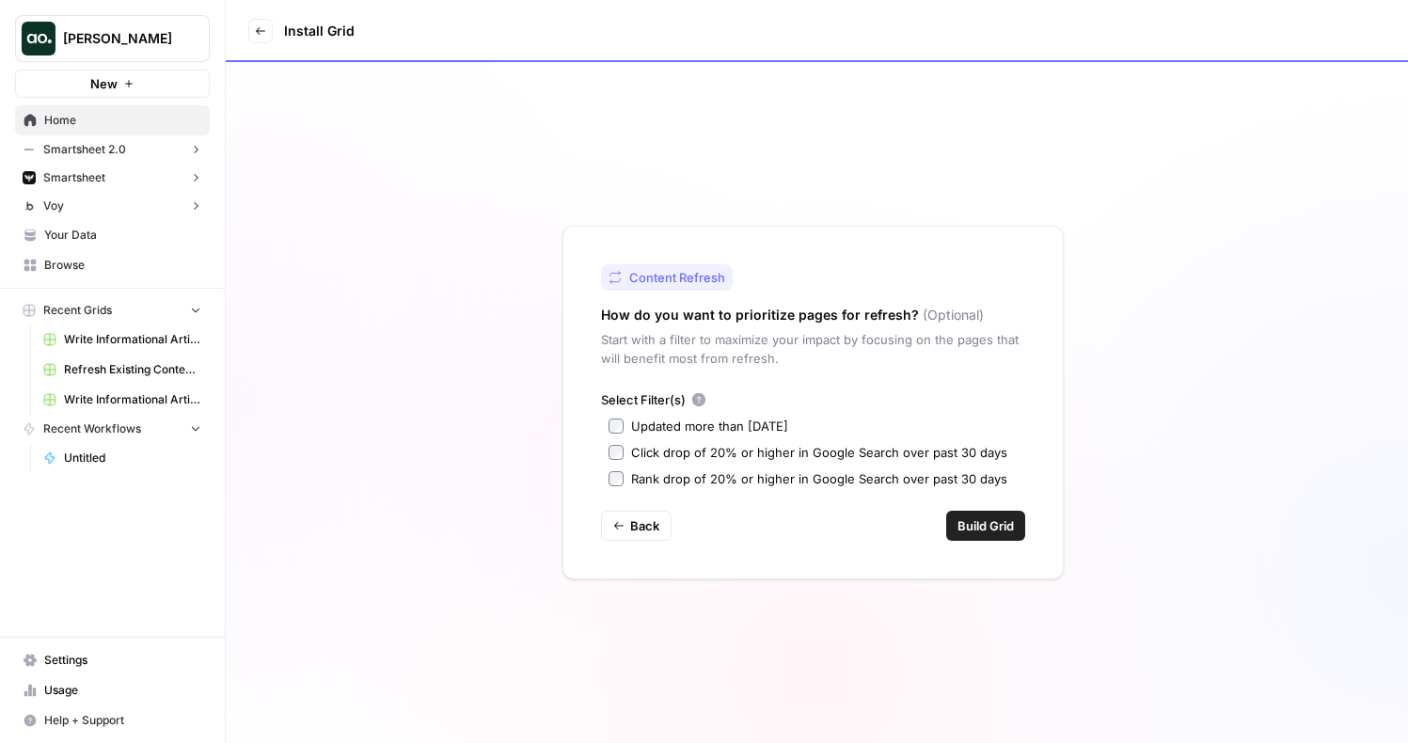
click at [678, 424] on div "Updated more than 90 days ago" at bounding box center [709, 426] width 157 height 19
click at [980, 532] on span "Build Grid" at bounding box center [986, 525] width 56 height 19
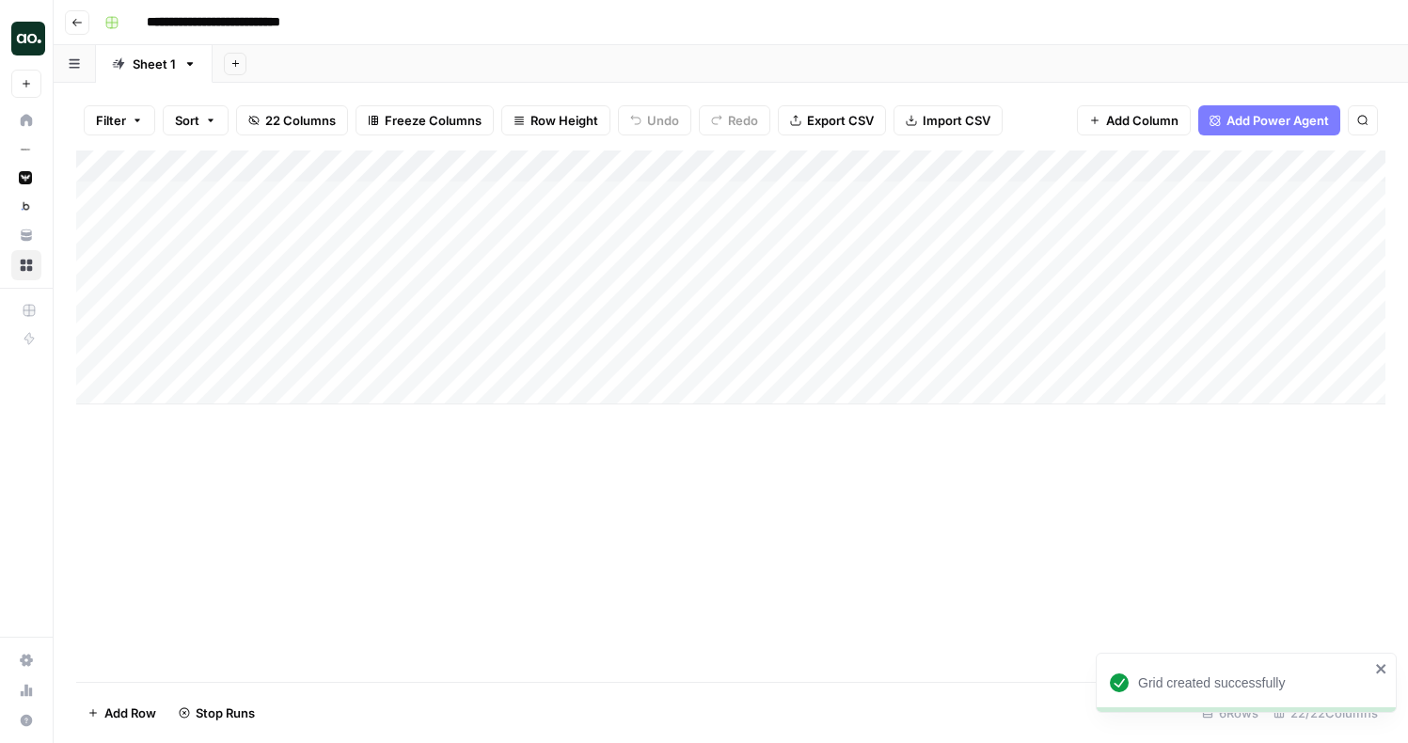
click at [243, 200] on div "Add Column" at bounding box center [730, 278] width 1309 height 254
click at [228, 232] on div "Add Column" at bounding box center [730, 278] width 1309 height 254
click at [223, 263] on div "Add Column" at bounding box center [730, 278] width 1309 height 254
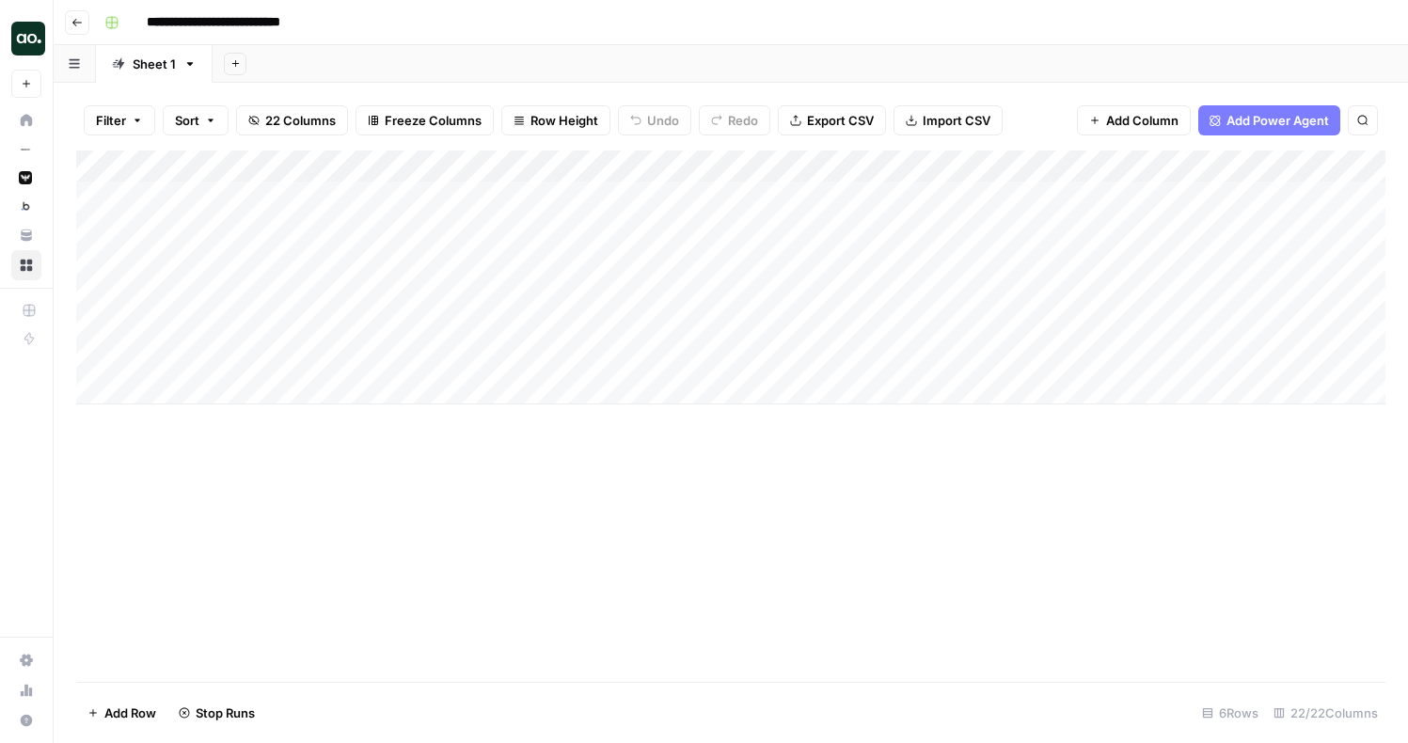
click at [223, 263] on div "Add Column" at bounding box center [730, 278] width 1309 height 254
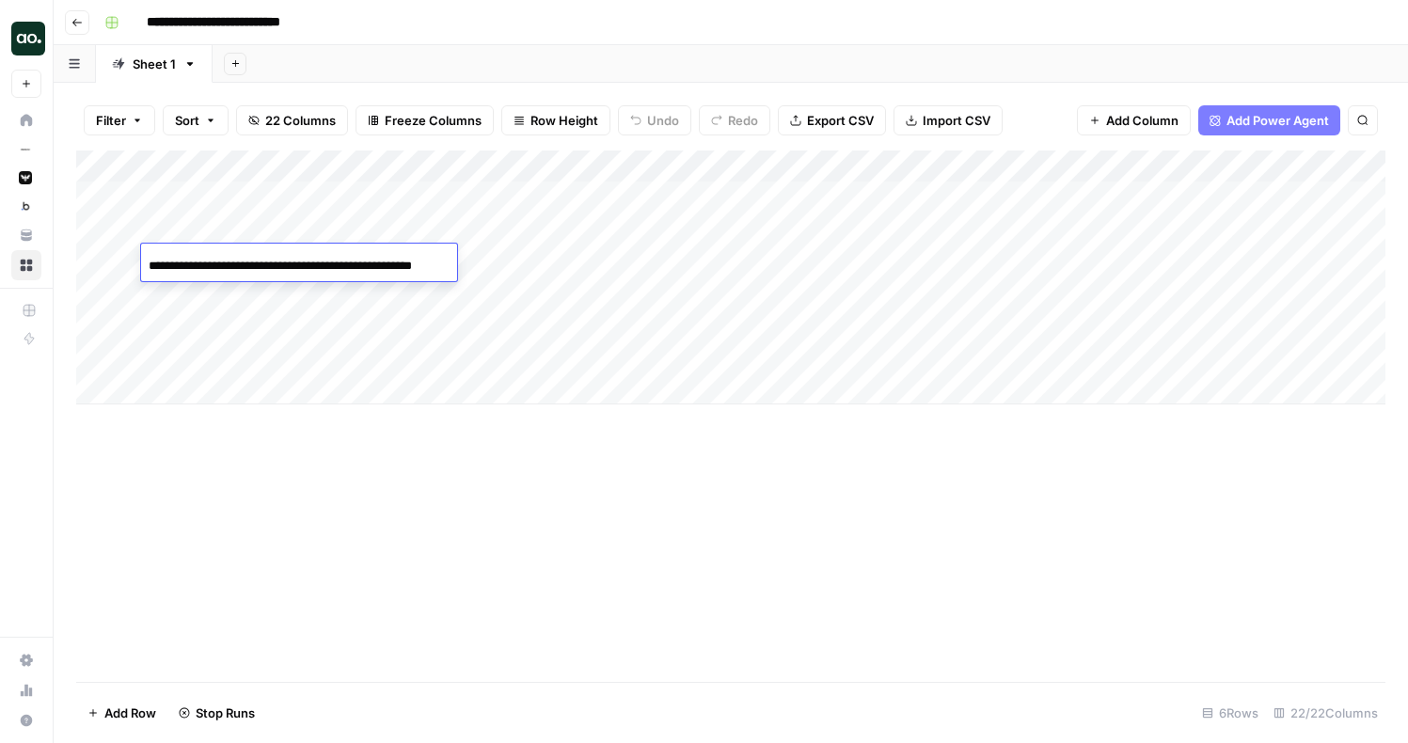
scroll to position [0, 36]
click at [212, 288] on div "Add Column" at bounding box center [730, 278] width 1309 height 254
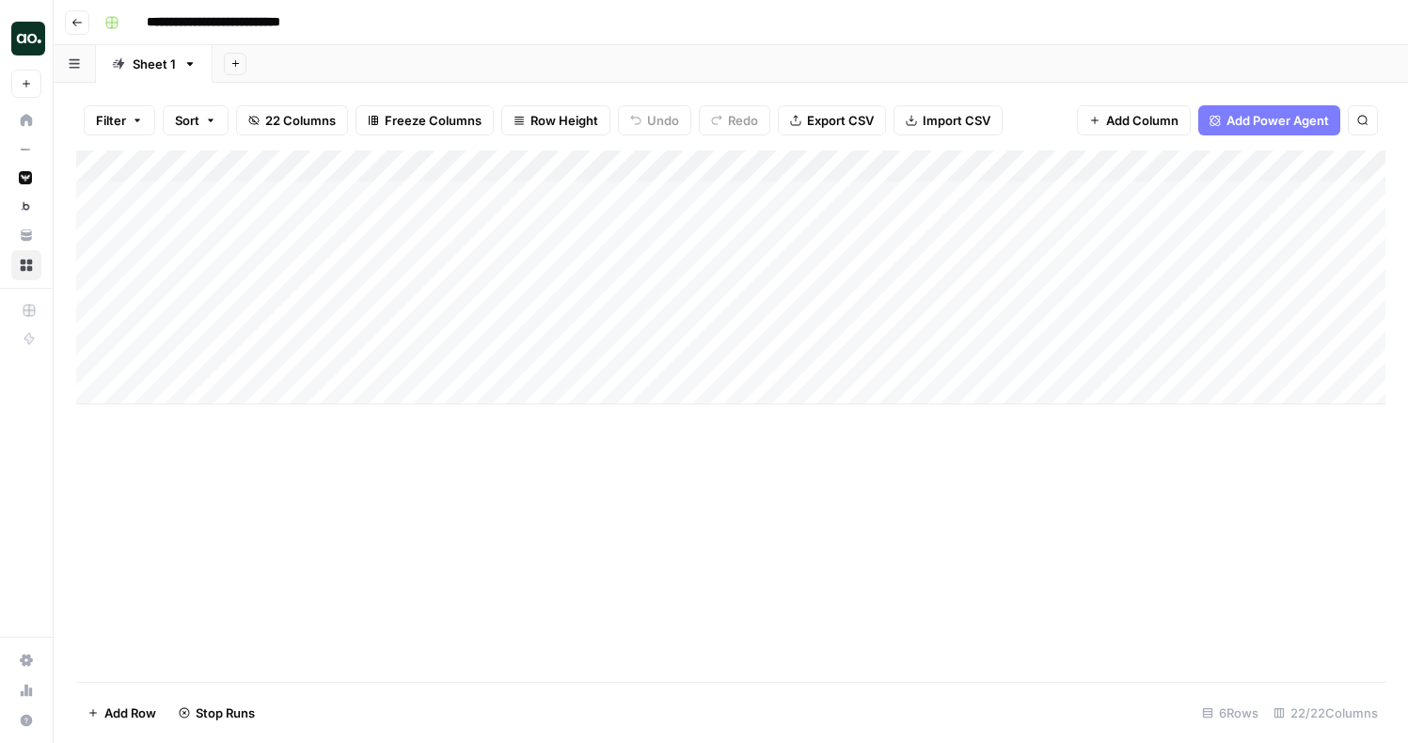
click at [212, 288] on div "Add Column" at bounding box center [730, 278] width 1309 height 254
click at [210, 323] on div "Add Column" at bounding box center [730, 278] width 1309 height 254
click at [204, 357] on div "Add Column" at bounding box center [730, 278] width 1309 height 254
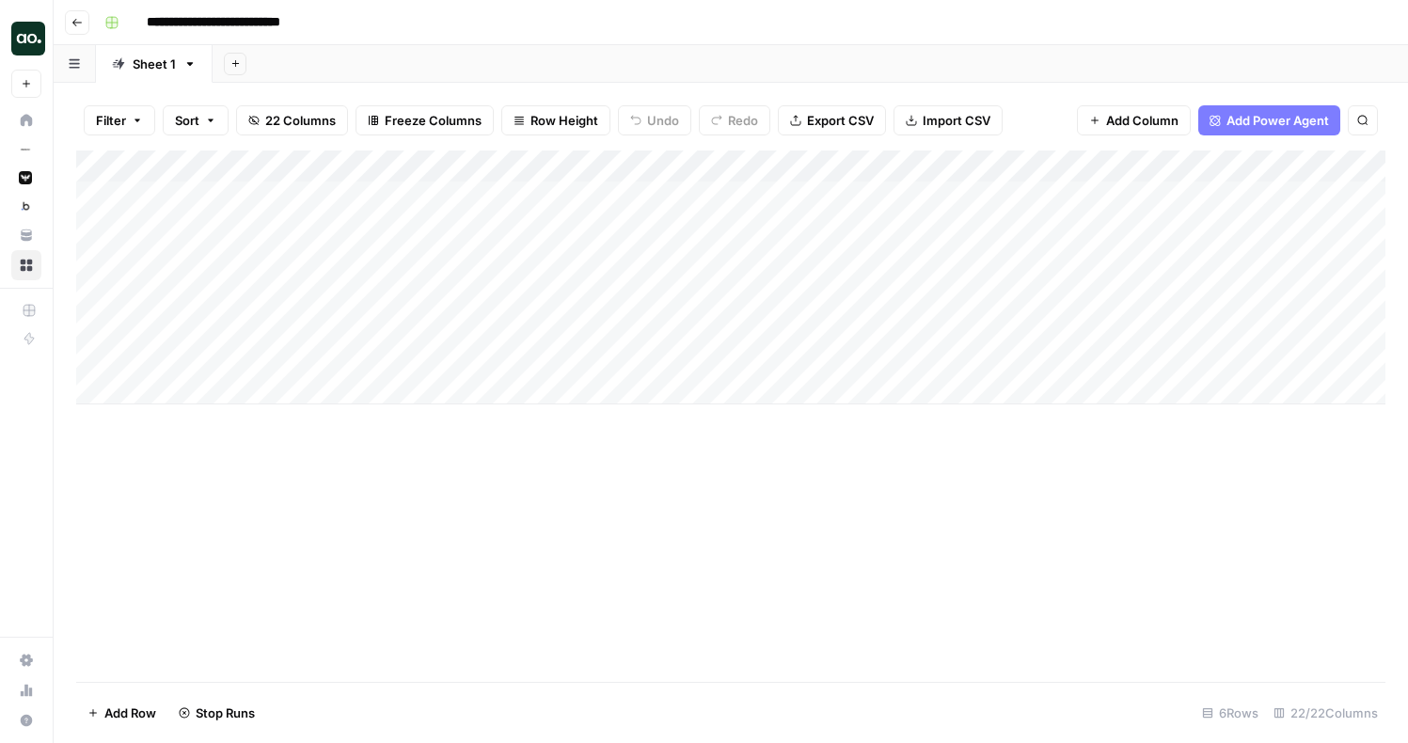
click at [204, 357] on div "Add Column" at bounding box center [730, 278] width 1309 height 254
click at [94, 224] on div "Add Column" at bounding box center [730, 278] width 1309 height 254
click at [94, 199] on div "Add Column" at bounding box center [730, 278] width 1309 height 254
click at [138, 709] on span "Delete 2 Rows" at bounding box center [129, 713] width 84 height 19
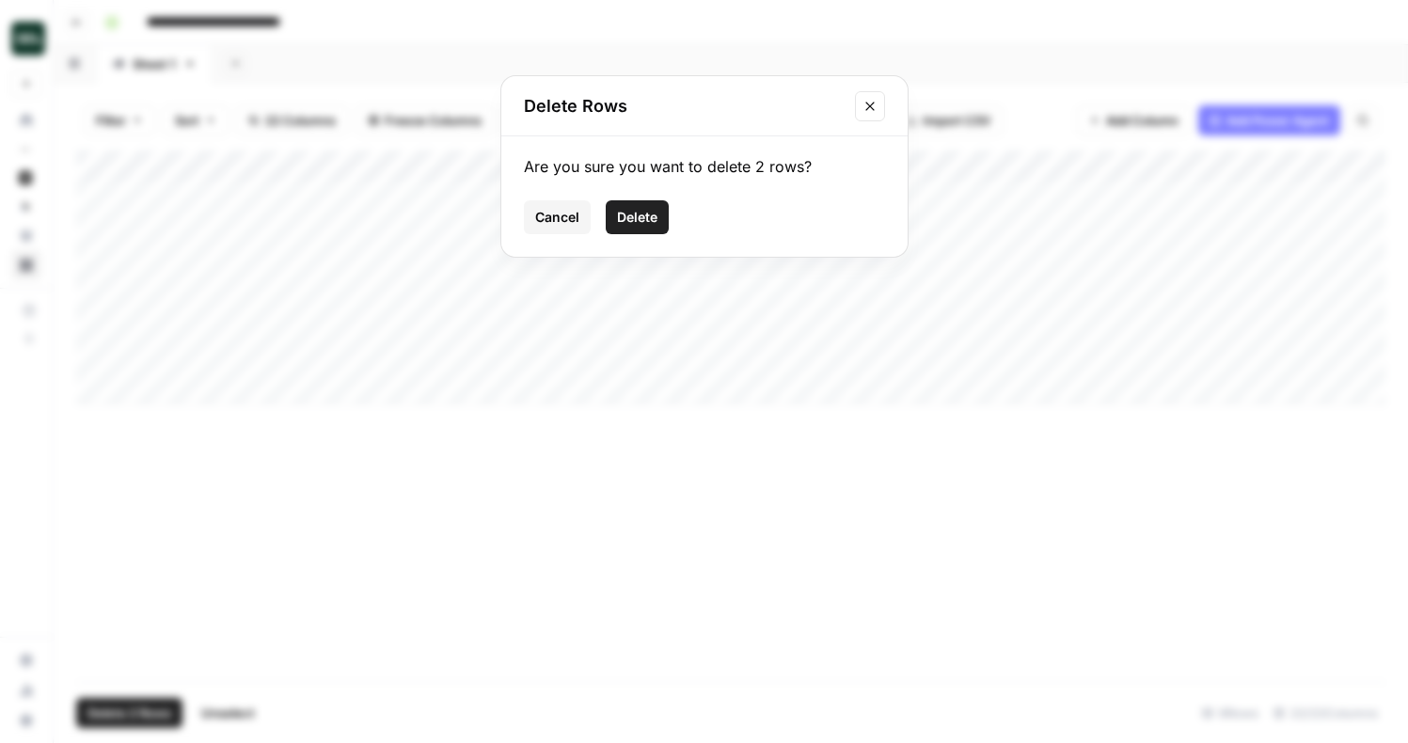
click at [642, 214] on span "Delete" at bounding box center [637, 217] width 40 height 19
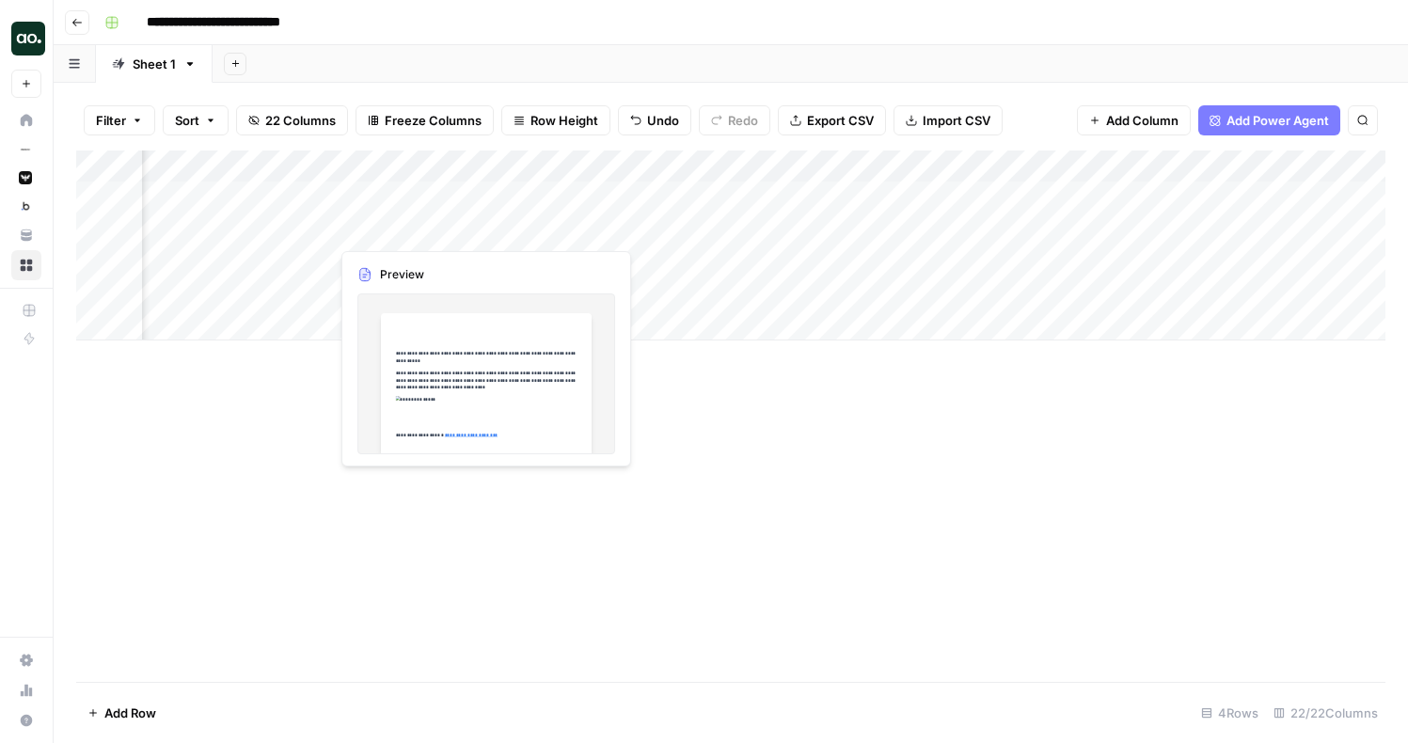
scroll to position [0, 0]
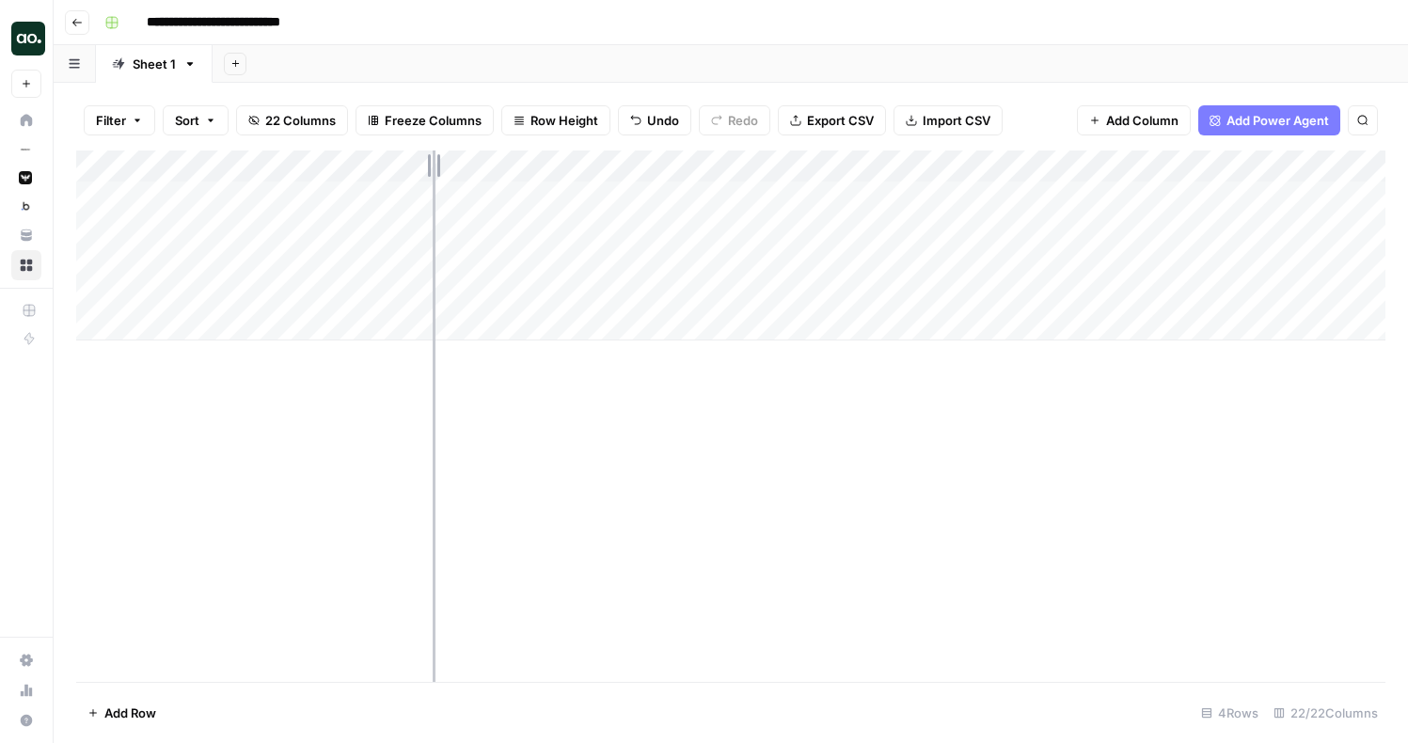
drag, startPoint x: 315, startPoint y: 170, endPoint x: 433, endPoint y: 170, distance: 117.6
click at [433, 170] on div "Add Column" at bounding box center [730, 246] width 1309 height 190
click at [1056, 262] on div "Add Column" at bounding box center [730, 246] width 1309 height 190
click at [1055, 195] on div "Add Column" at bounding box center [730, 246] width 1309 height 190
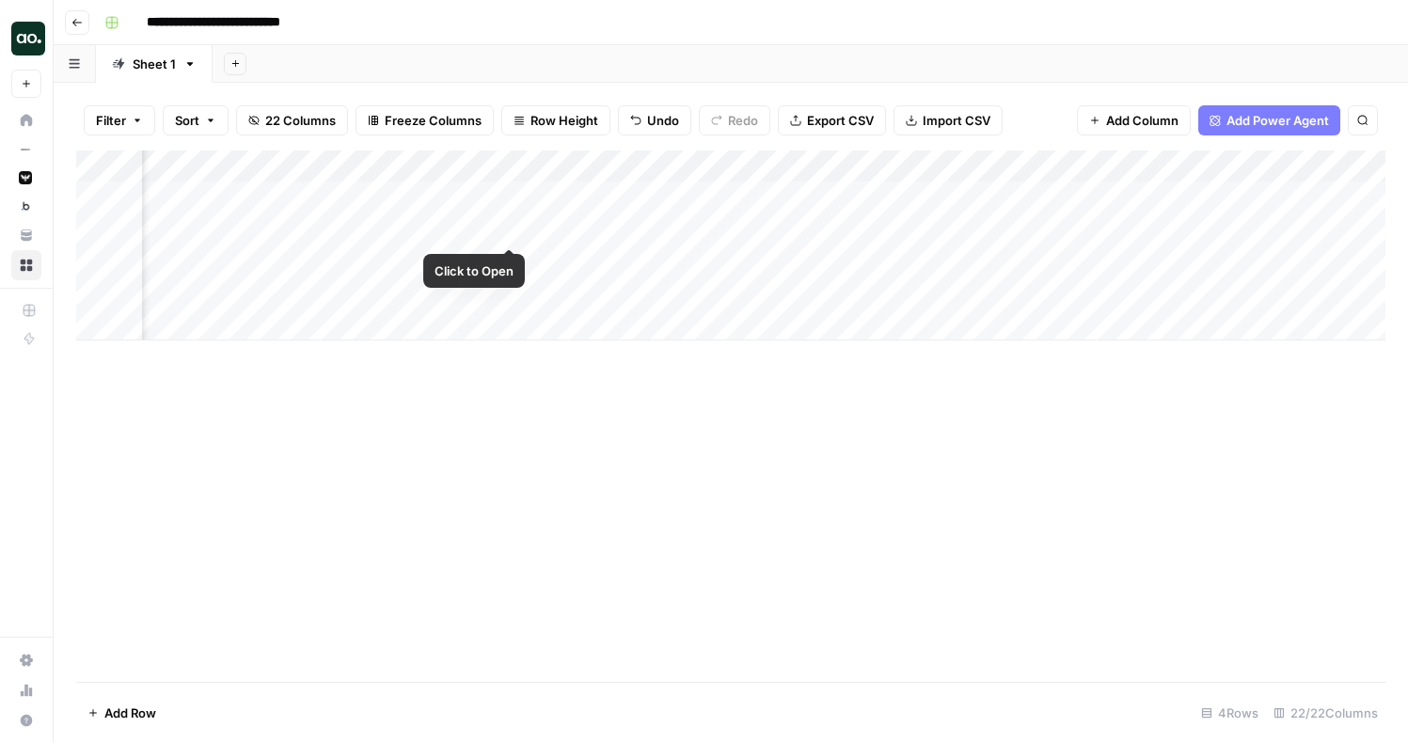
scroll to position [0, 0]
click at [99, 228] on div "Add Column" at bounding box center [730, 246] width 1309 height 190
click at [118, 705] on span "Delete 1 Row" at bounding box center [124, 713] width 75 height 19
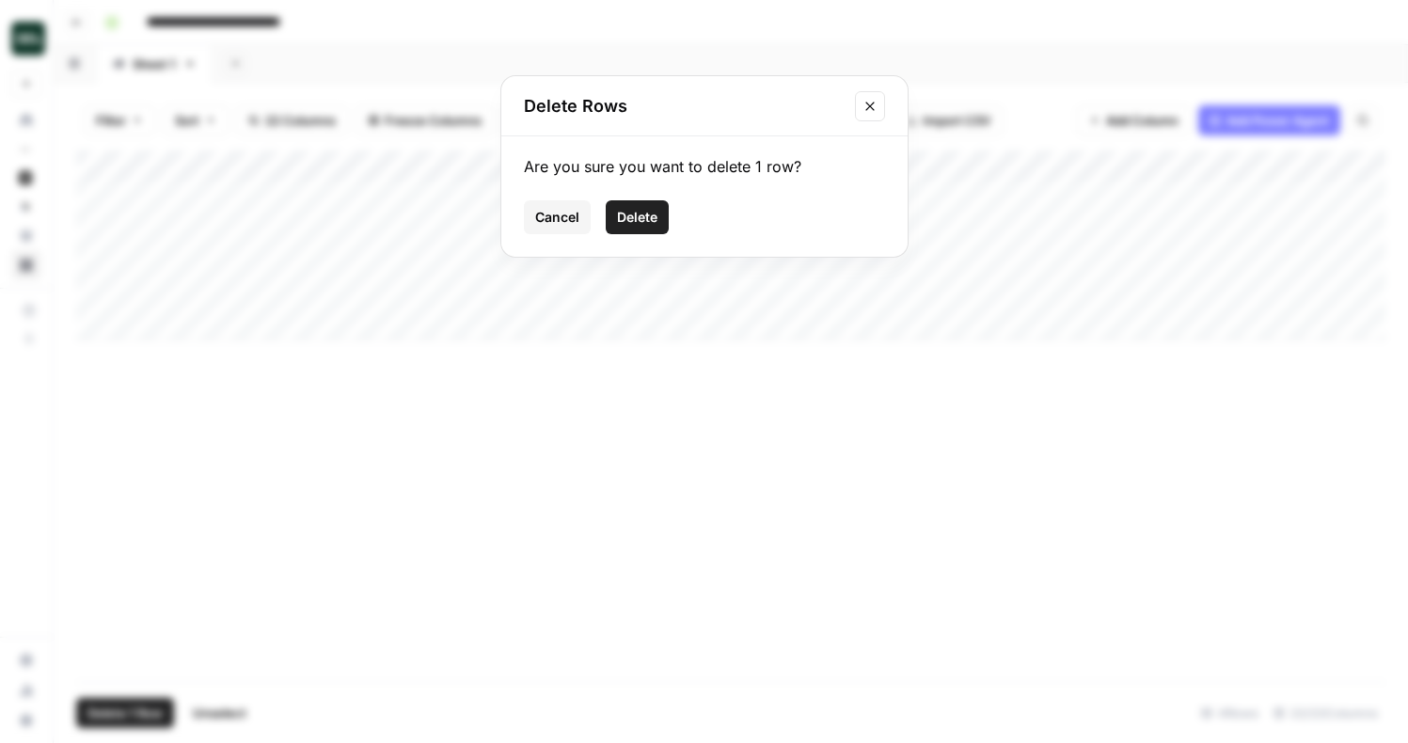
click at [627, 214] on span "Delete" at bounding box center [637, 217] width 40 height 19
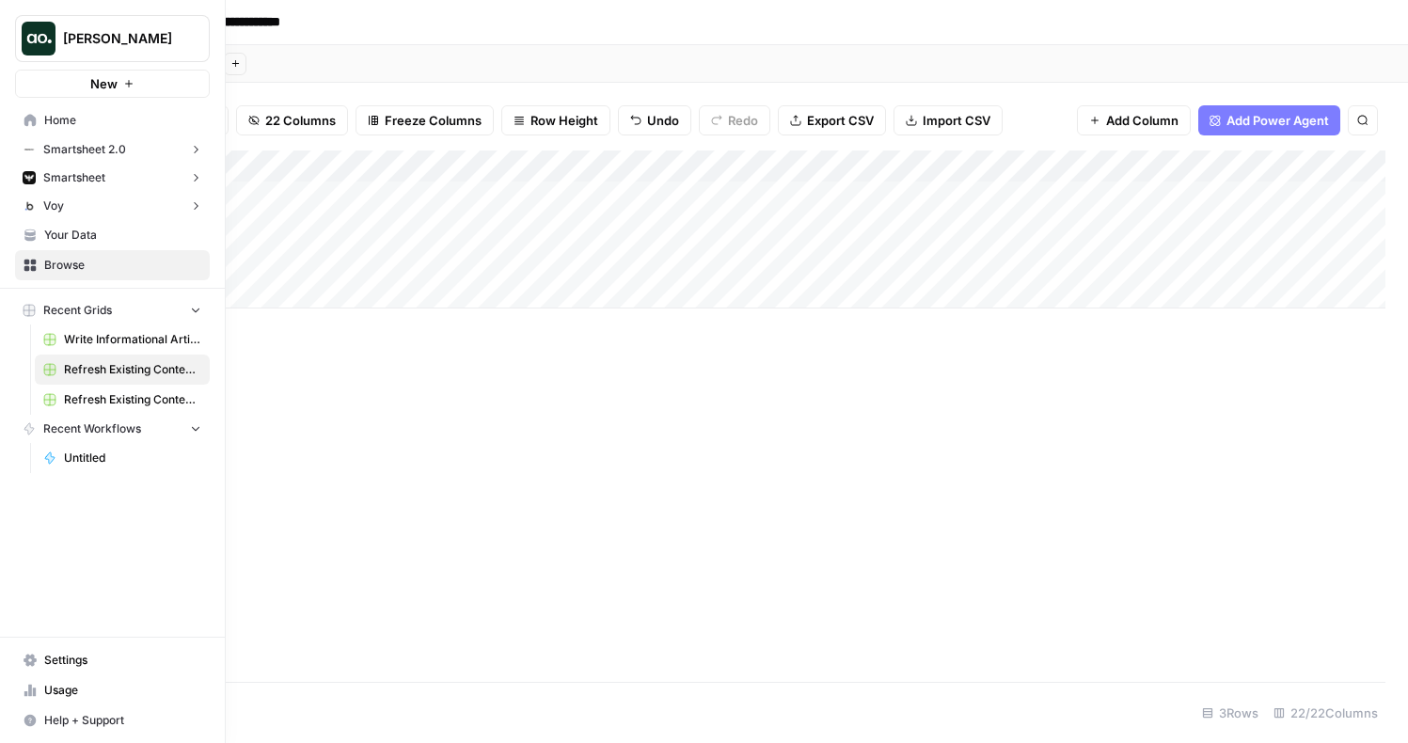
click at [86, 230] on span "Your Data" at bounding box center [122, 235] width 157 height 17
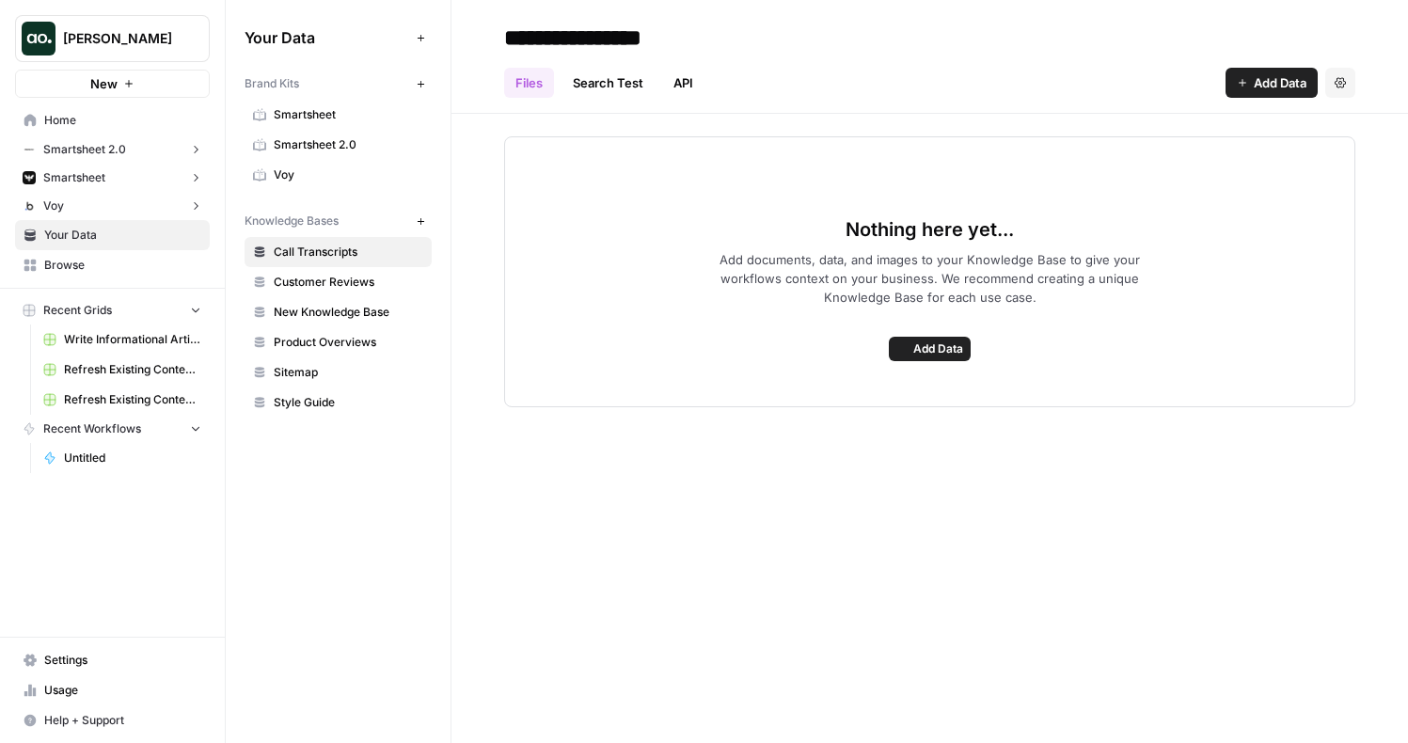
click at [362, 138] on span "Smartsheet 2.0" at bounding box center [349, 144] width 150 height 17
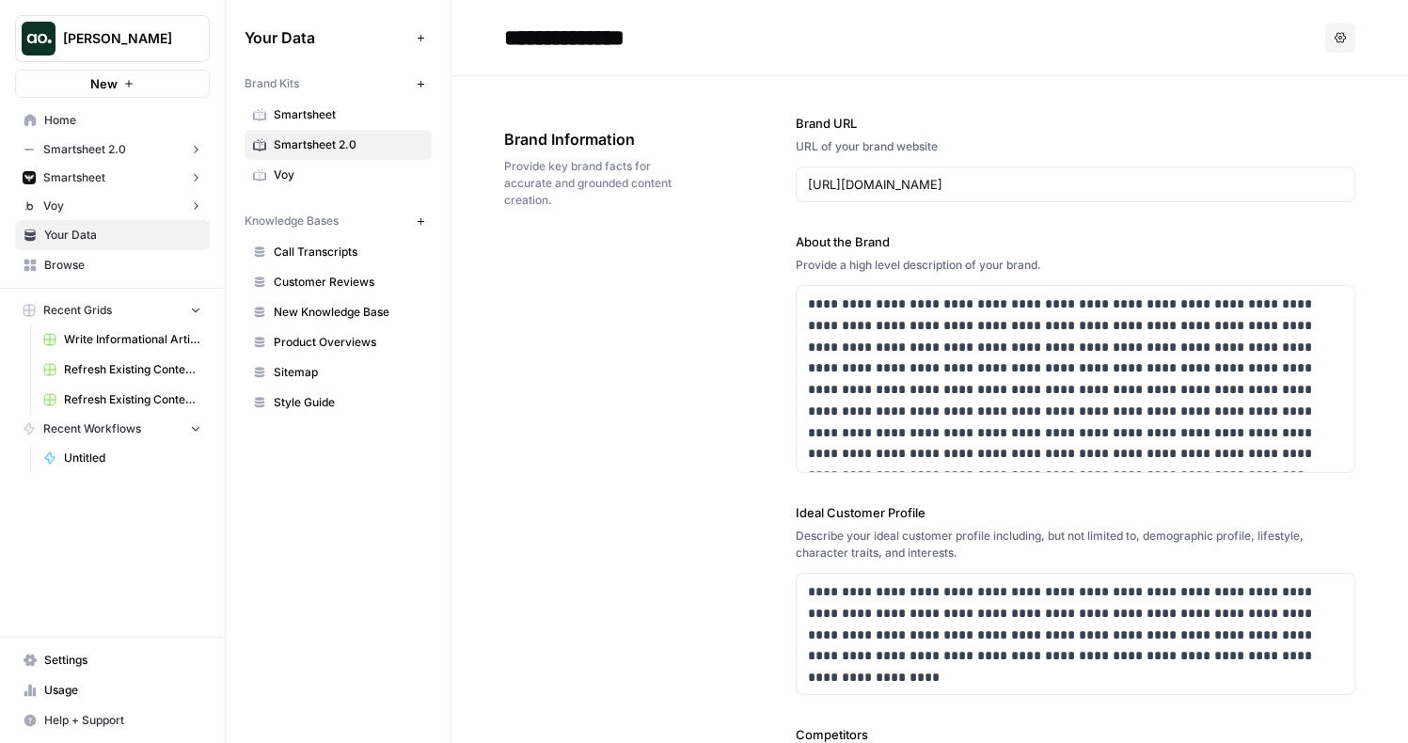
click at [630, 30] on input "**********" at bounding box center [647, 38] width 301 height 38
type input "*******"
click at [315, 107] on span "Smartsheet" at bounding box center [349, 114] width 150 height 17
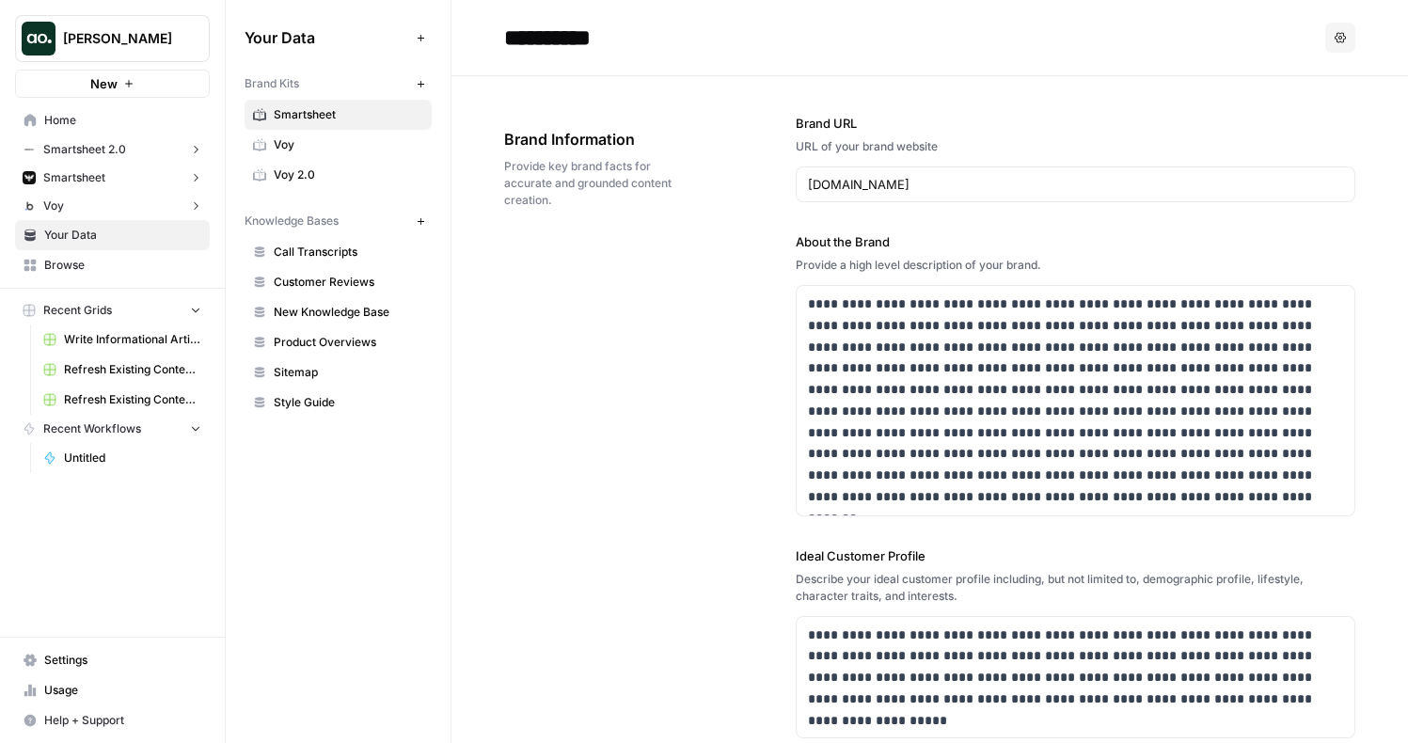
click at [578, 48] on input "**********" at bounding box center [647, 38] width 301 height 38
type input "*******"
click at [313, 104] on link "Voy" at bounding box center [338, 115] width 187 height 30
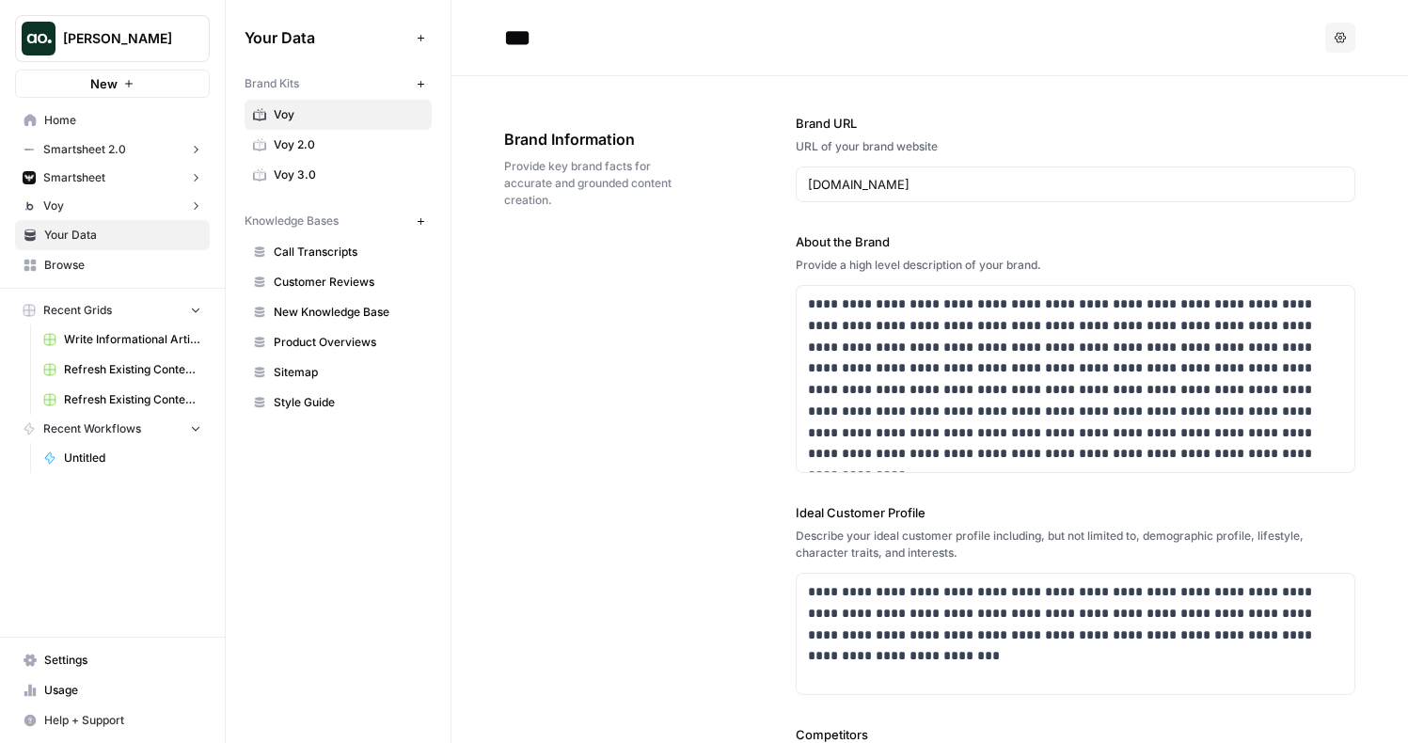
click at [101, 359] on link "Refresh Existing Content (1)" at bounding box center [122, 370] width 175 height 30
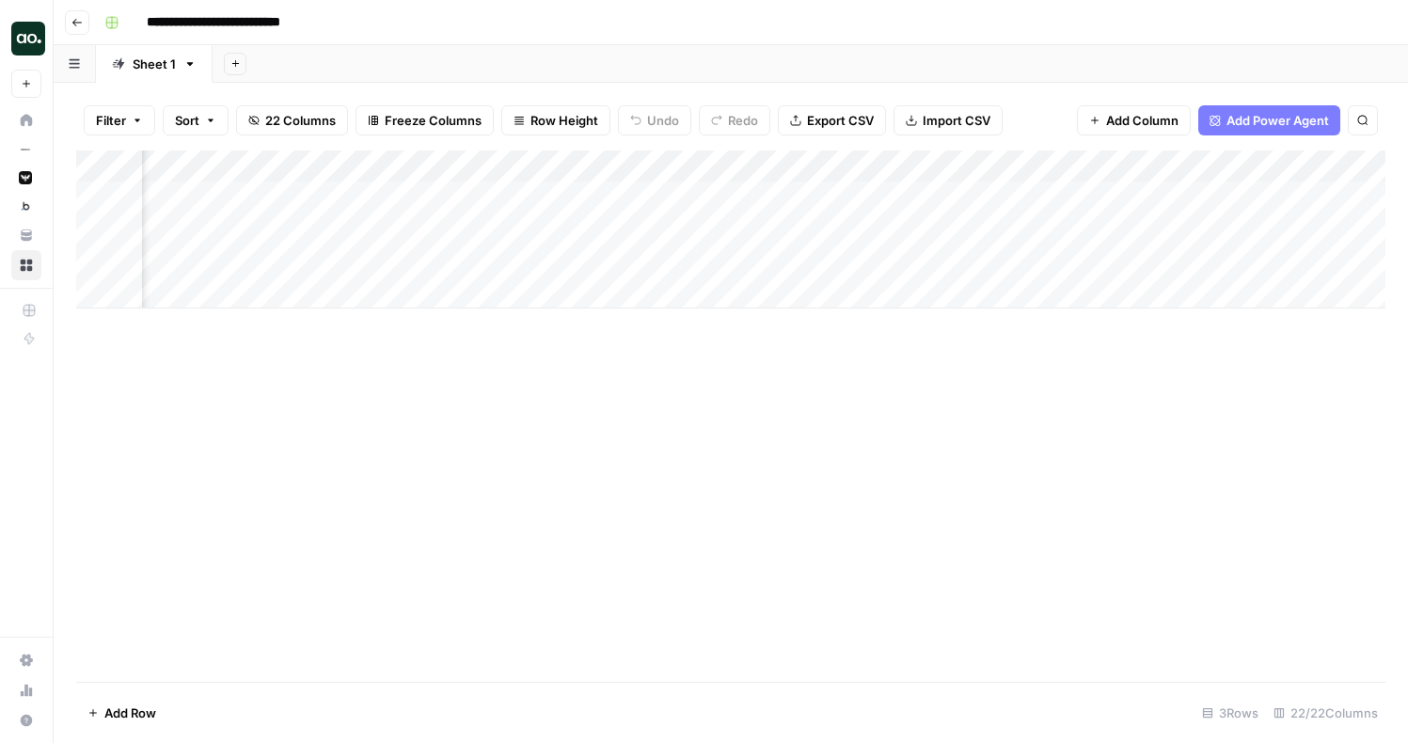
scroll to position [0, 1940]
click at [1068, 167] on div "Add Column" at bounding box center [730, 230] width 1309 height 158
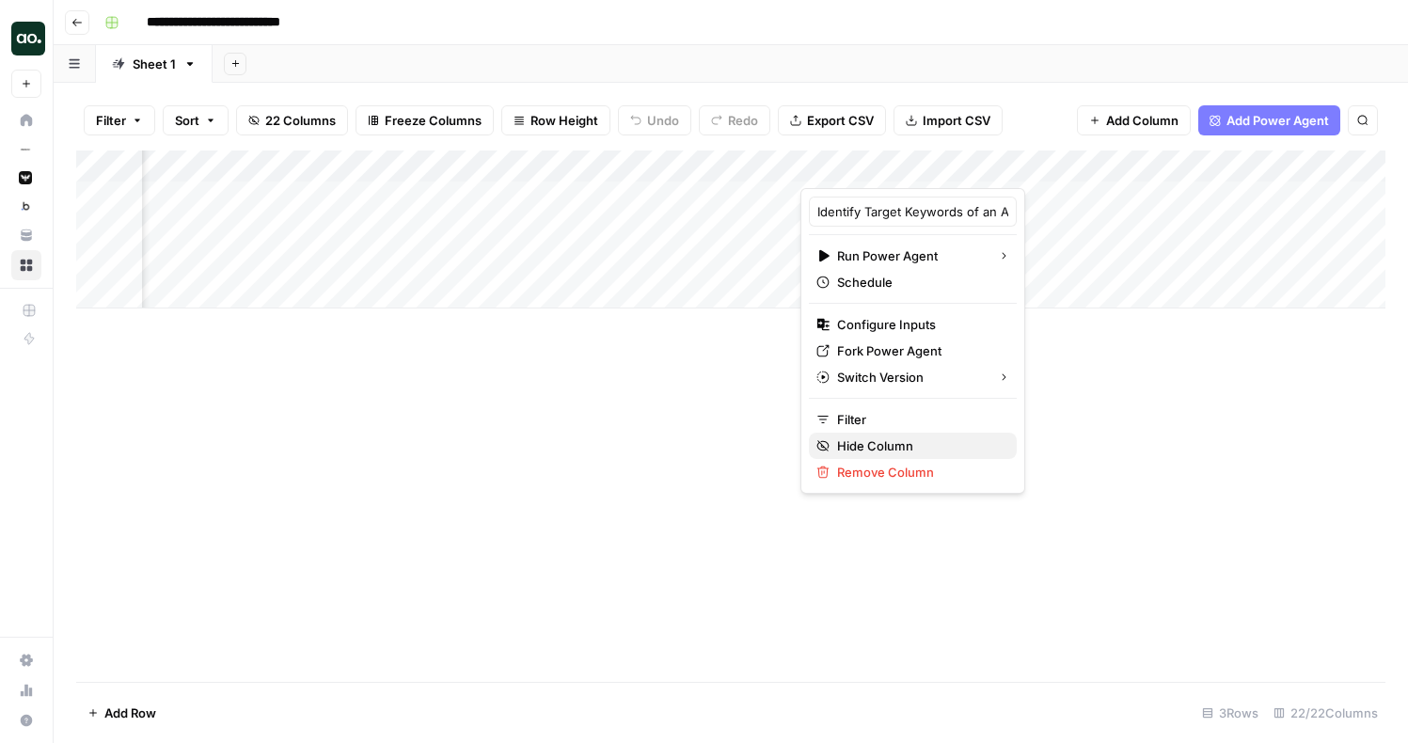
click at [896, 442] on span "Hide Column" at bounding box center [919, 445] width 165 height 19
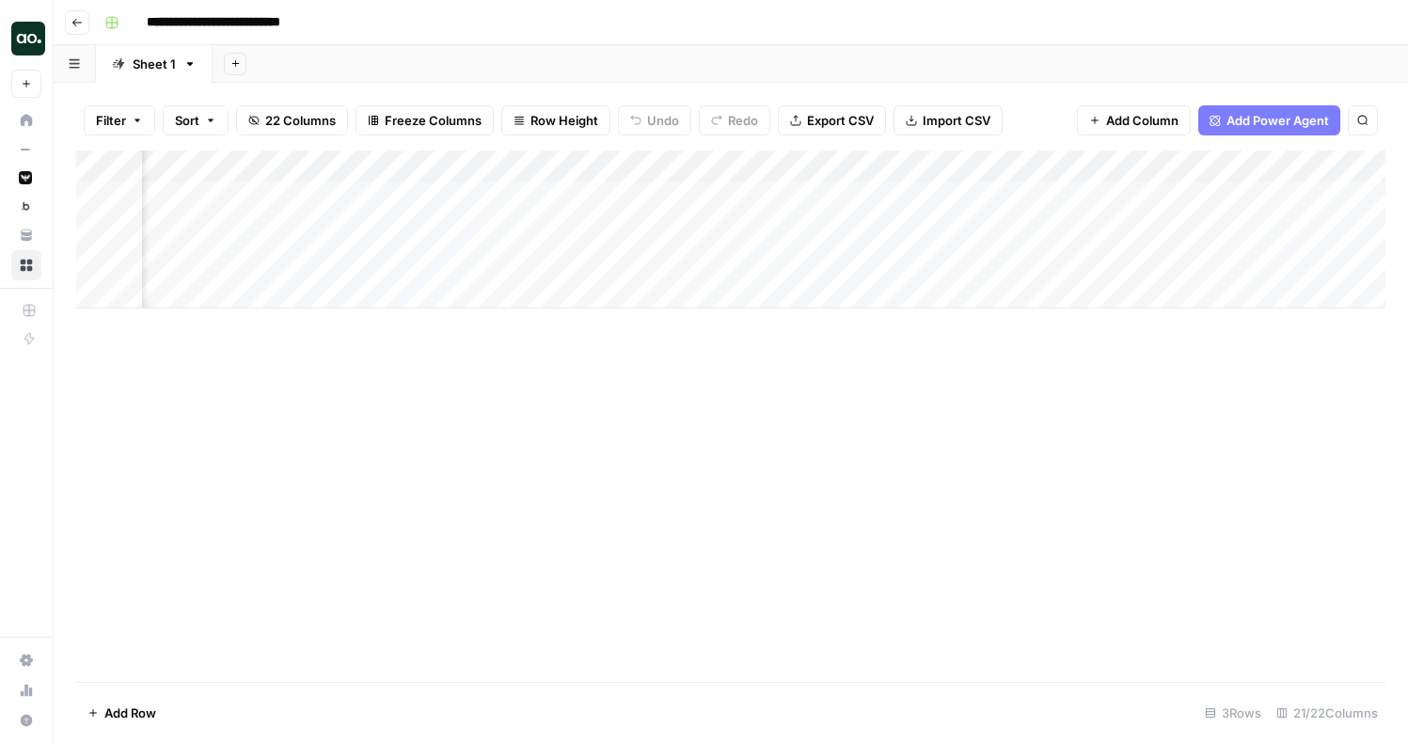
scroll to position [0, 1027]
click at [1039, 166] on div "Add Column" at bounding box center [730, 230] width 1309 height 158
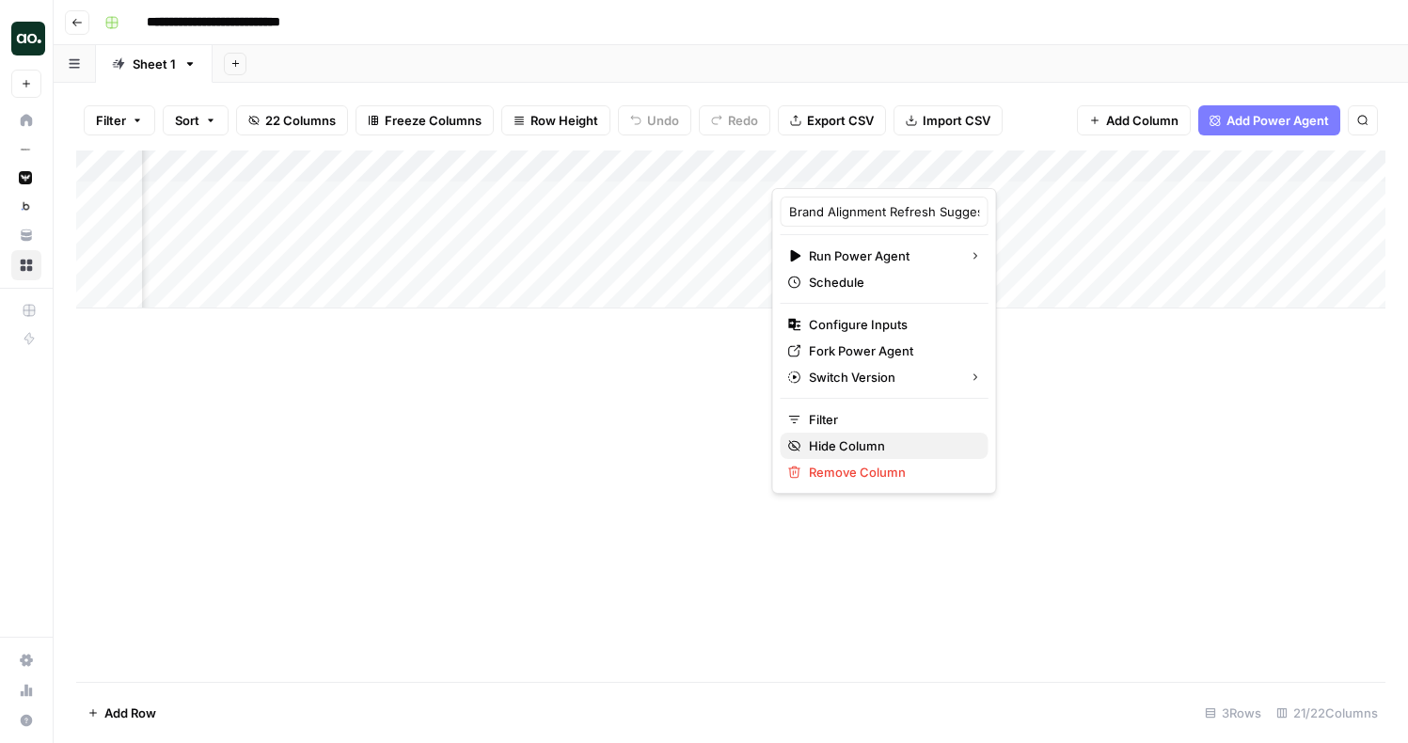
click at [855, 440] on span "Hide Column" at bounding box center [891, 445] width 165 height 19
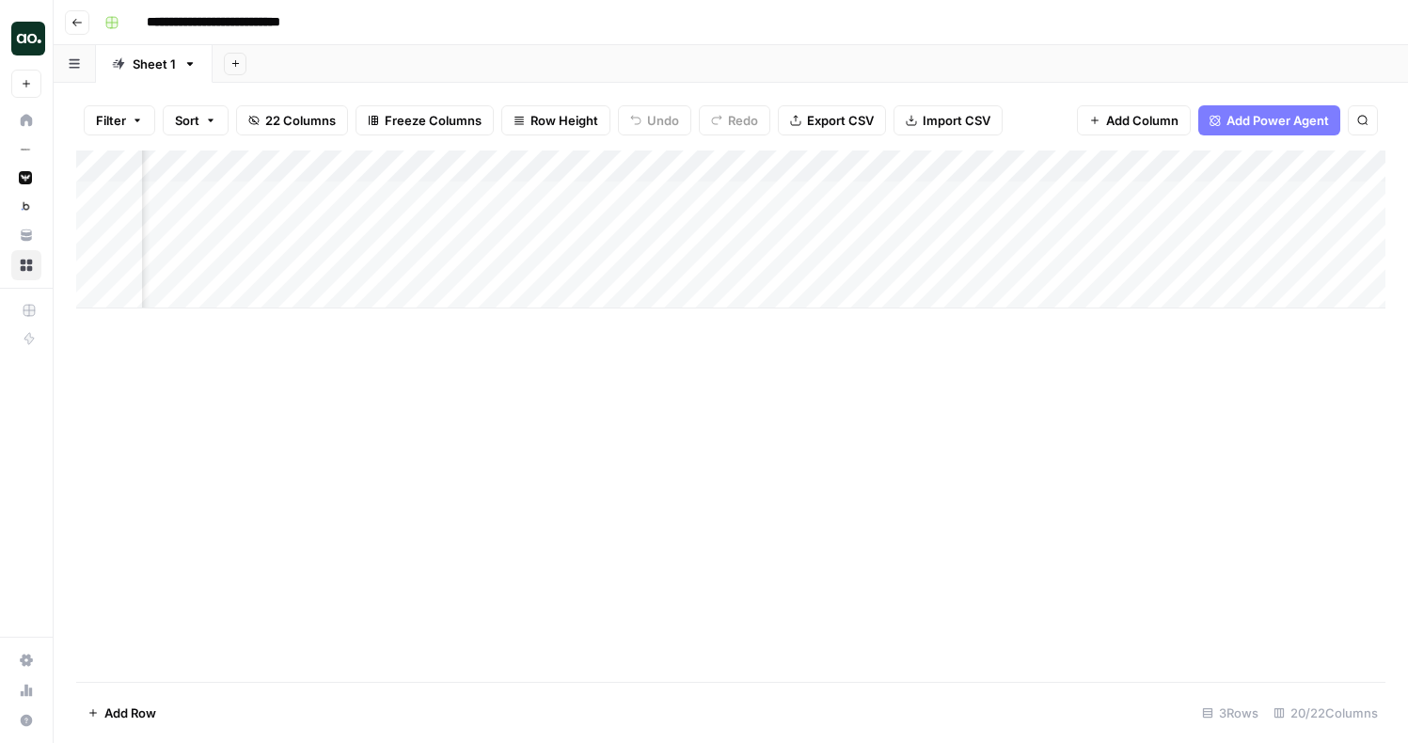
click at [924, 166] on div "Add Column" at bounding box center [730, 230] width 1309 height 158
click at [853, 318] on span "Hide Column" at bounding box center [891, 324] width 165 height 19
click at [1151, 198] on div "Add Column" at bounding box center [730, 230] width 1309 height 158
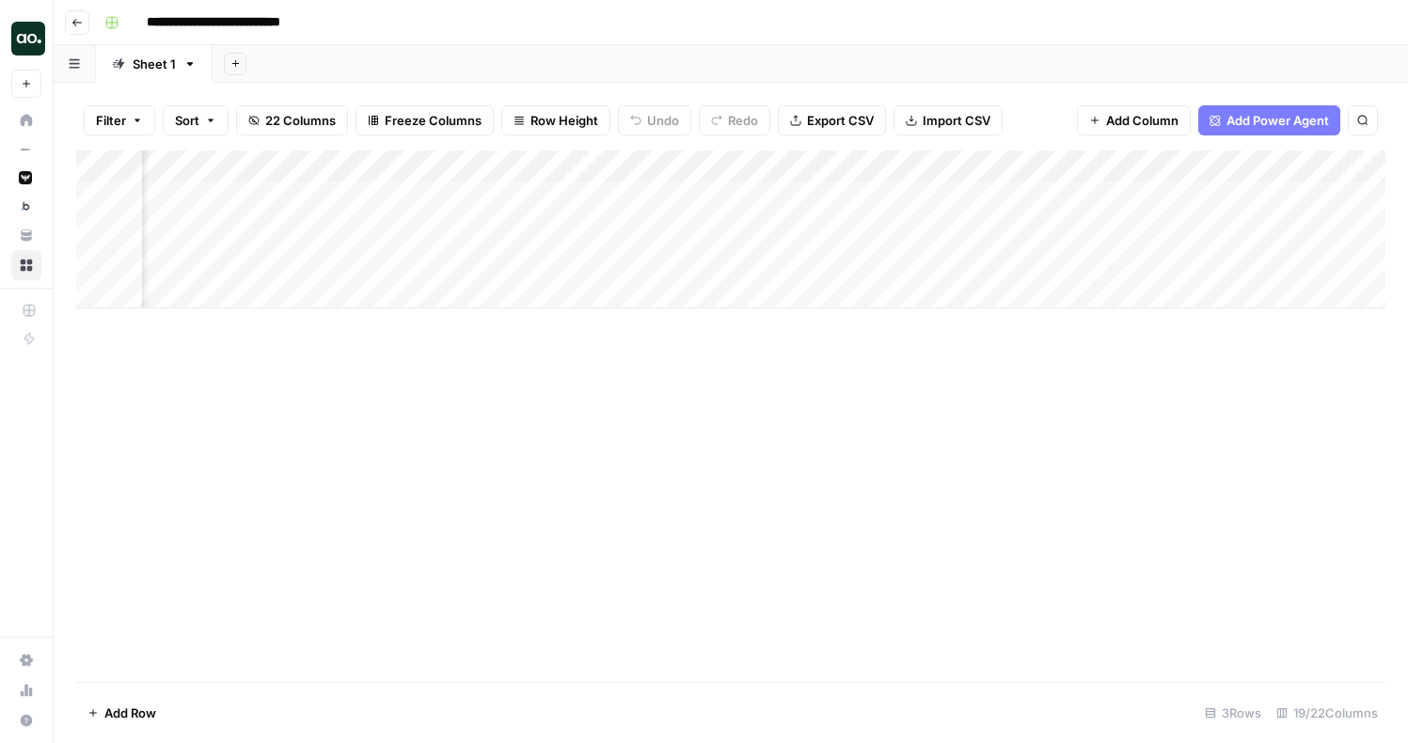
click at [323, 19] on input "**********" at bounding box center [235, 23] width 194 height 30
type input "**********"
click at [544, 55] on div "Add Sheet" at bounding box center [811, 64] width 1196 height 38
click at [1323, 166] on div "Add Column" at bounding box center [730, 230] width 1309 height 158
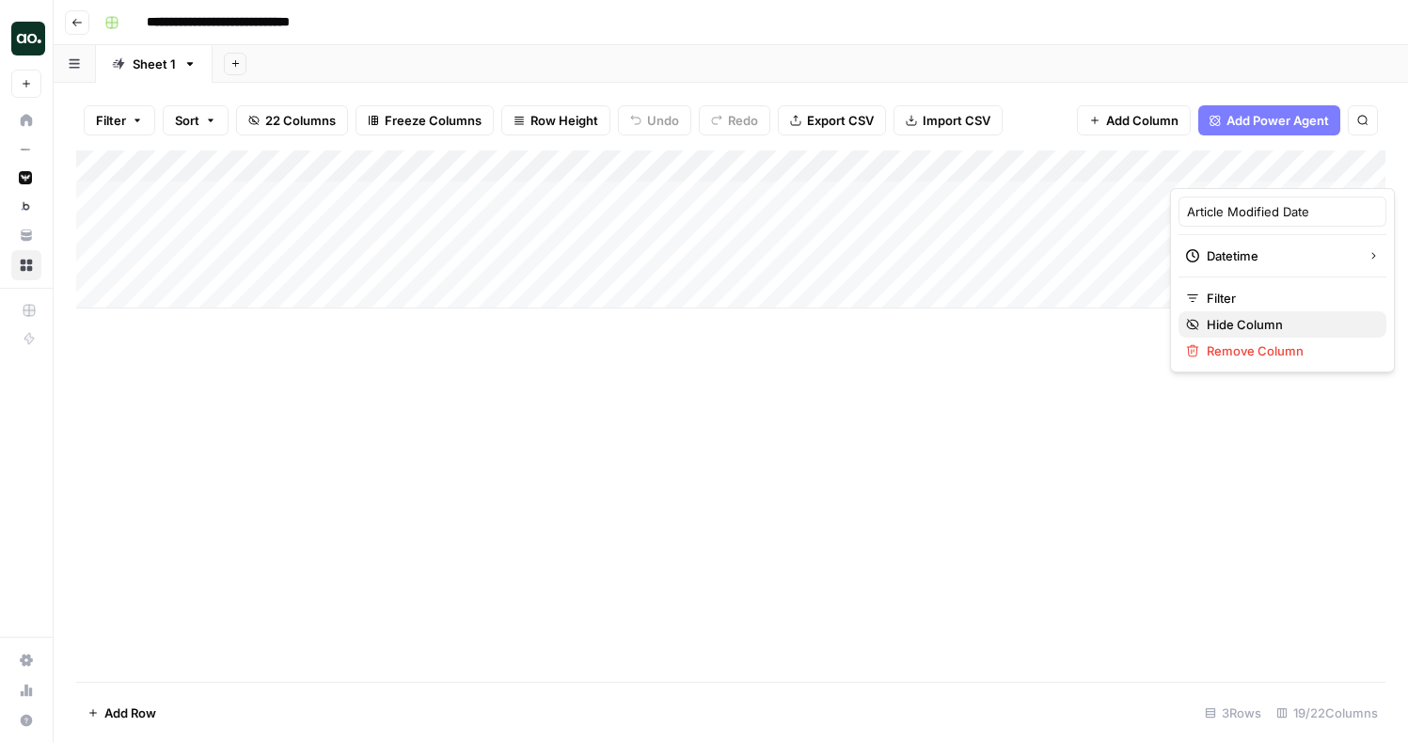
click at [1265, 322] on span "Hide Column" at bounding box center [1289, 324] width 165 height 19
